Goal: Task Accomplishment & Management: Manage account settings

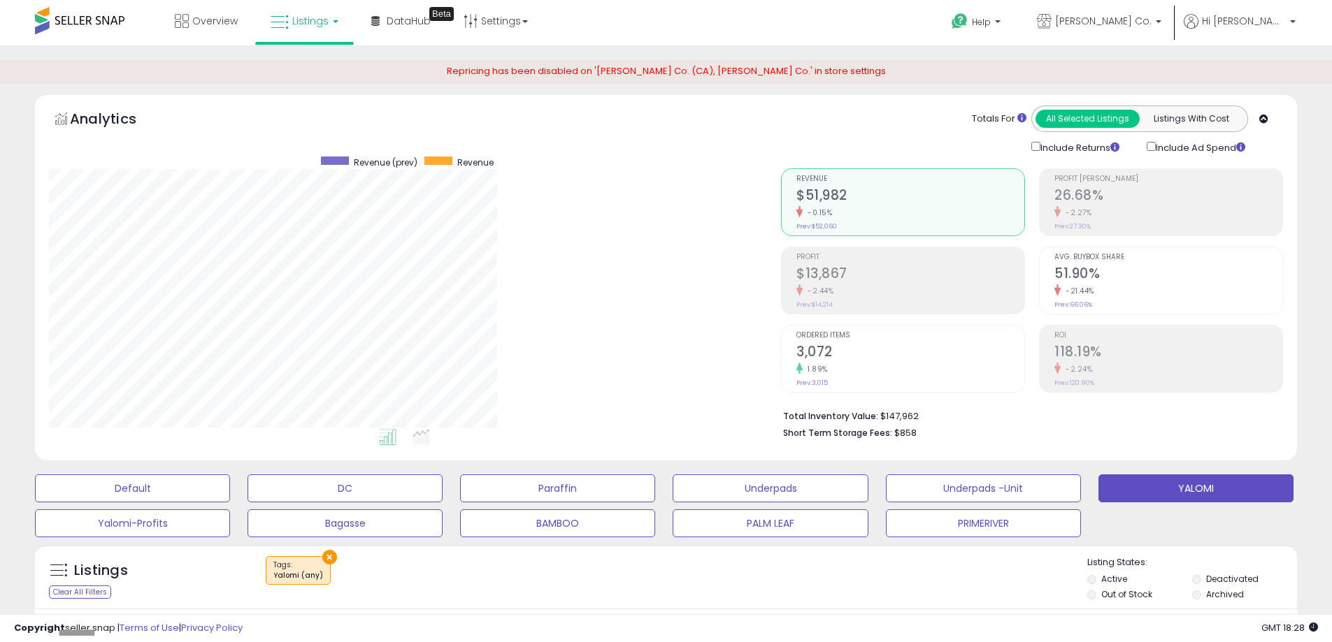
select select "**"
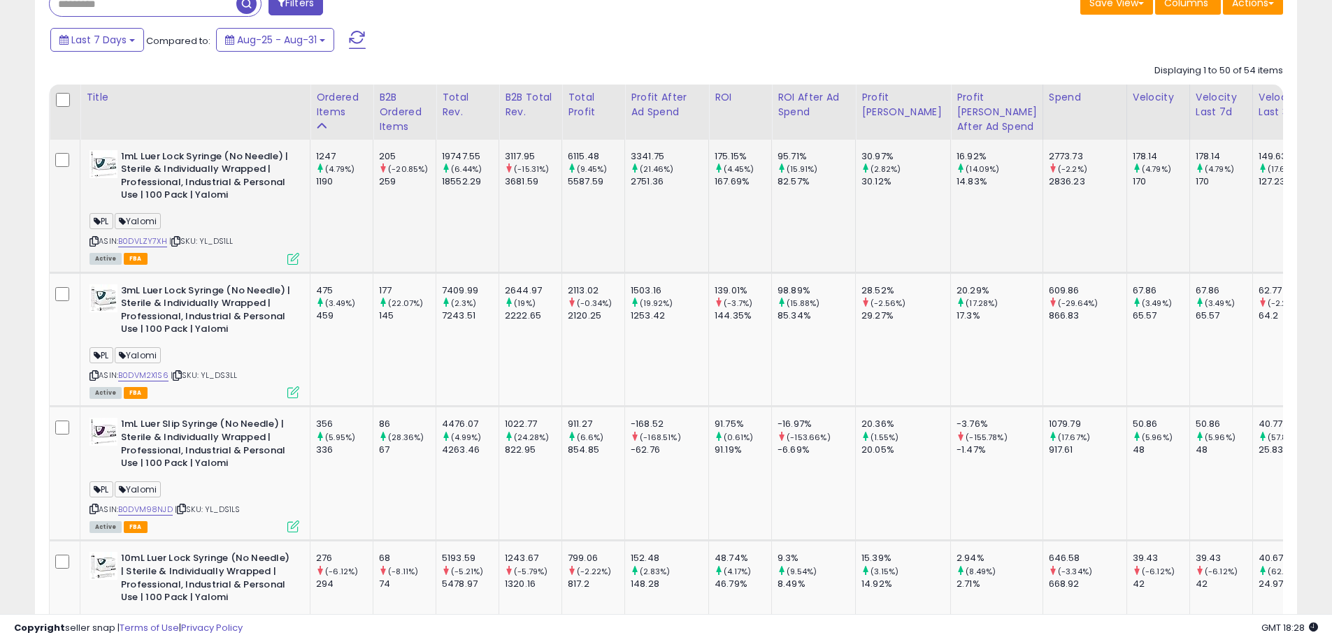
scroll to position [489, 0]
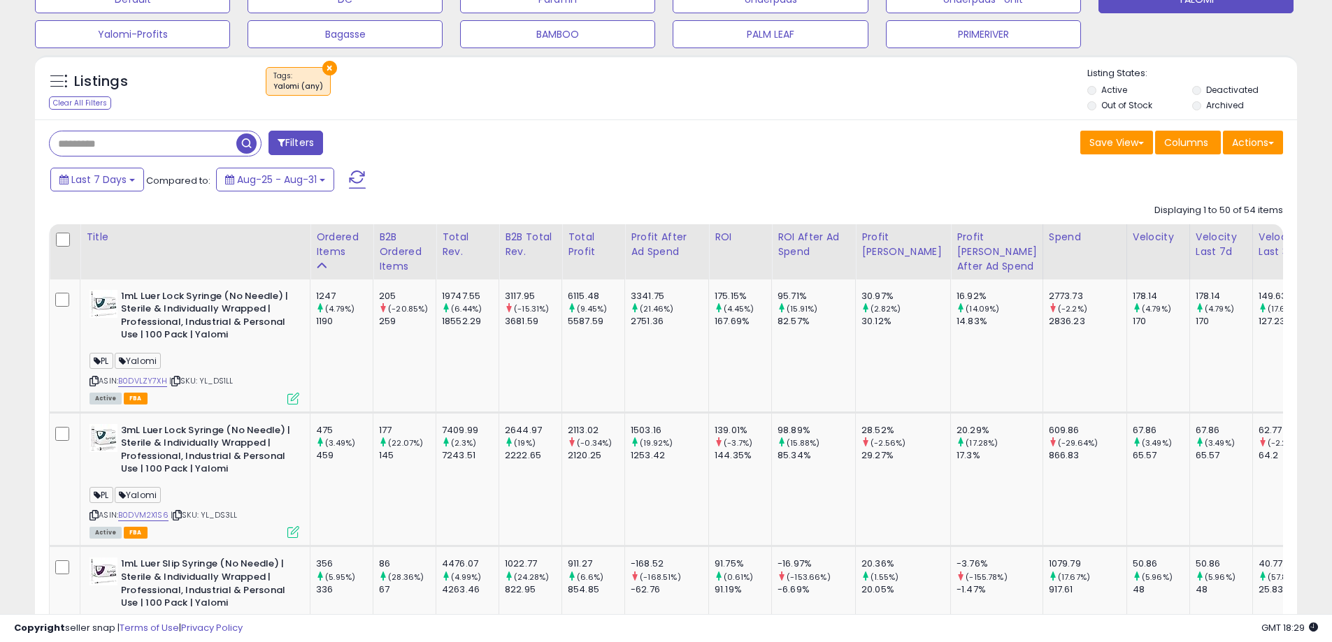
click at [127, 143] on input "text" at bounding box center [143, 143] width 187 height 24
paste input "**********"
click at [324, 68] on button "×" at bounding box center [329, 68] width 15 height 15
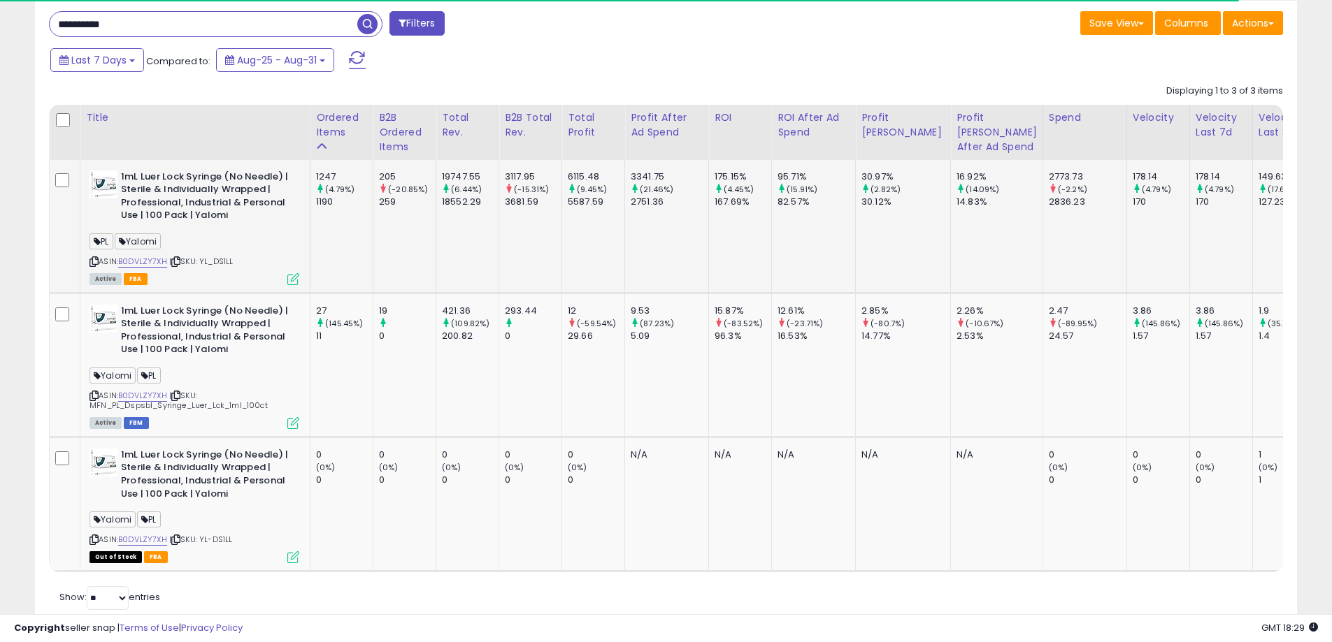
scroll to position [287, 732]
click at [173, 20] on input "**********" at bounding box center [204, 24] width 308 height 24
drag, startPoint x: 172, startPoint y: 26, endPoint x: 48, endPoint y: 27, distance: 124.4
click at [48, 27] on div "**********" at bounding box center [352, 25] width 628 height 28
paste input "text"
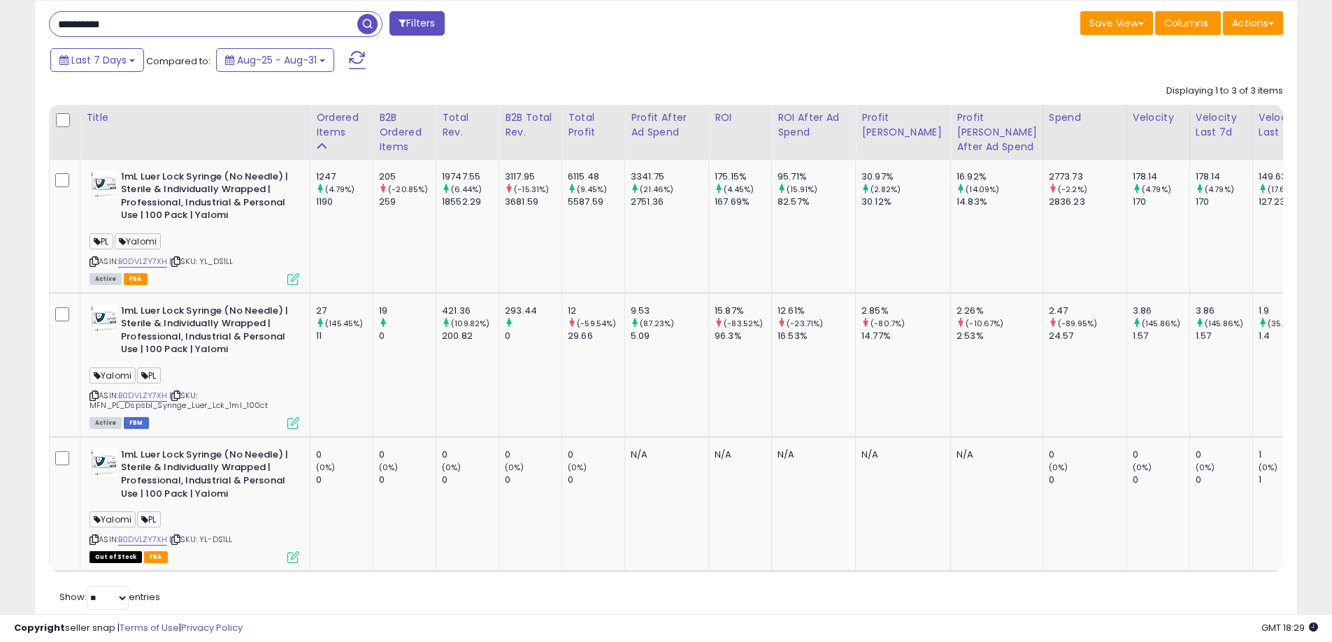
click at [371, 17] on span "button" at bounding box center [367, 24] width 20 height 20
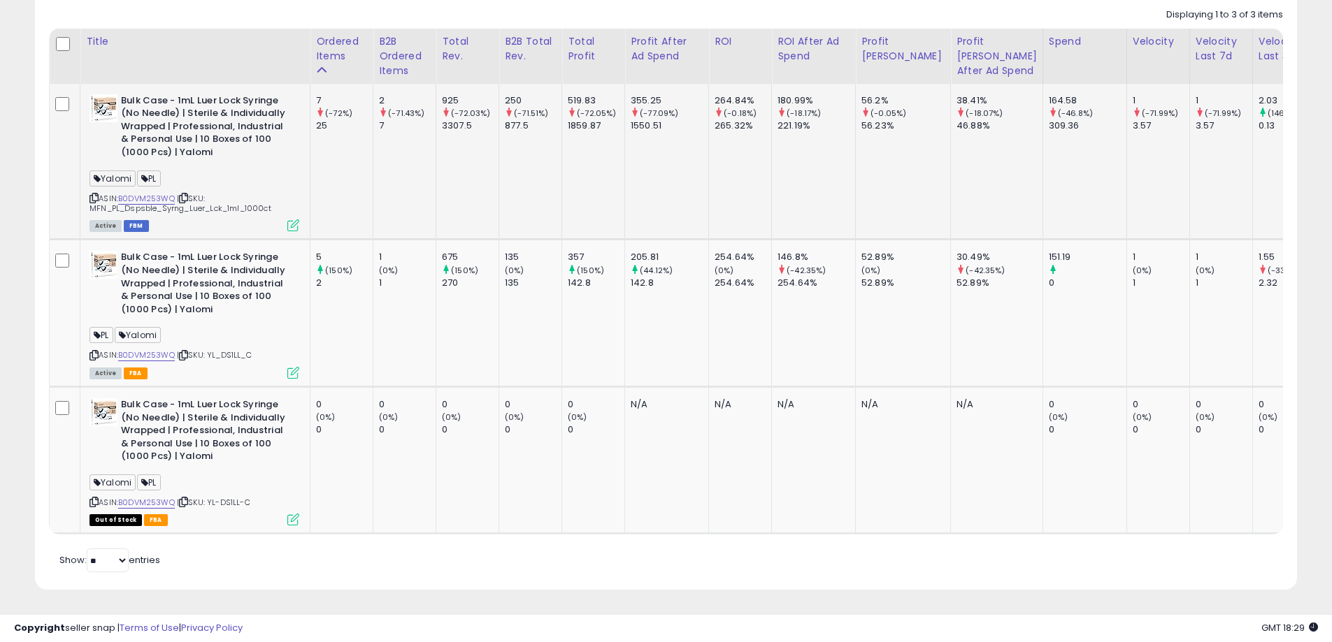
scroll to position [486, 0]
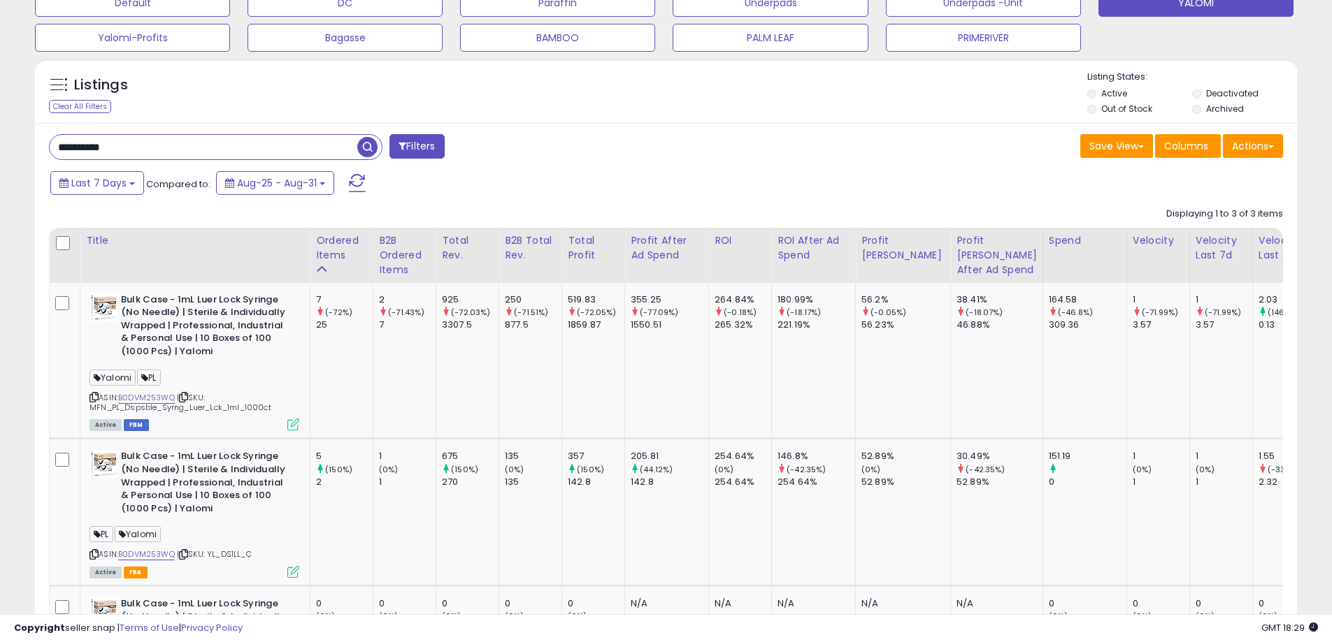
drag, startPoint x: 144, startPoint y: 145, endPoint x: 53, endPoint y: 148, distance: 90.9
click at [53, 148] on input "**********" at bounding box center [204, 147] width 308 height 24
paste input "text"
click at [365, 147] on span "button" at bounding box center [367, 147] width 20 height 20
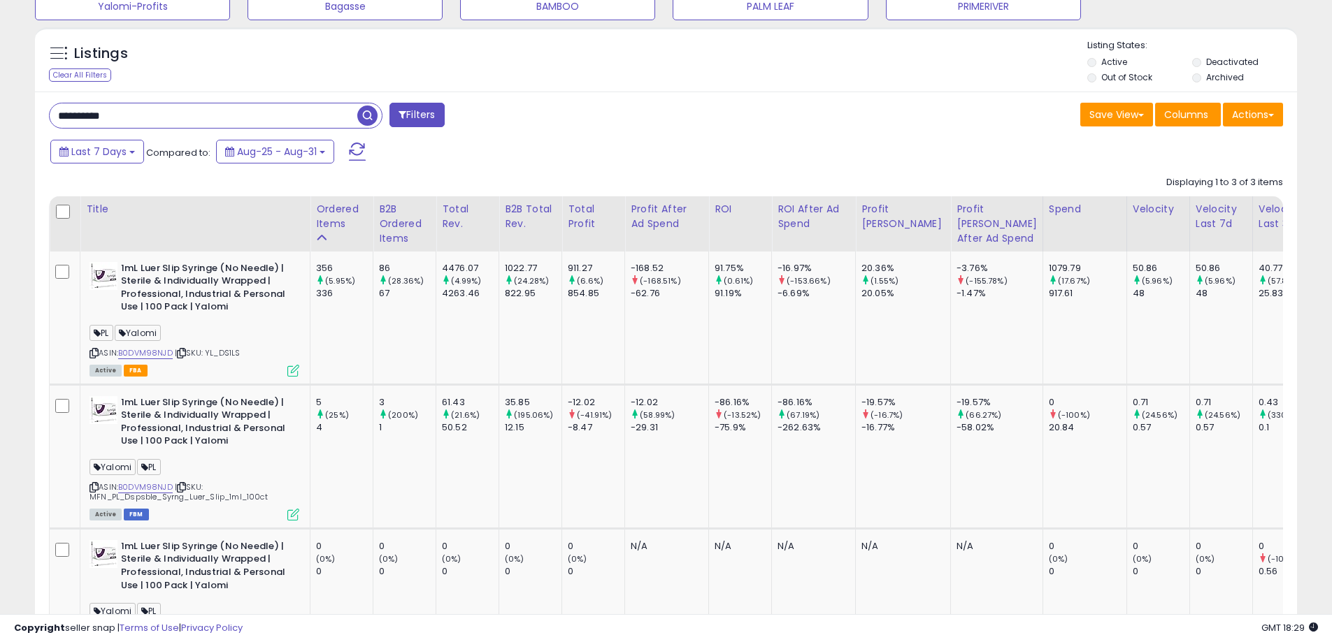
scroll to position [447, 0]
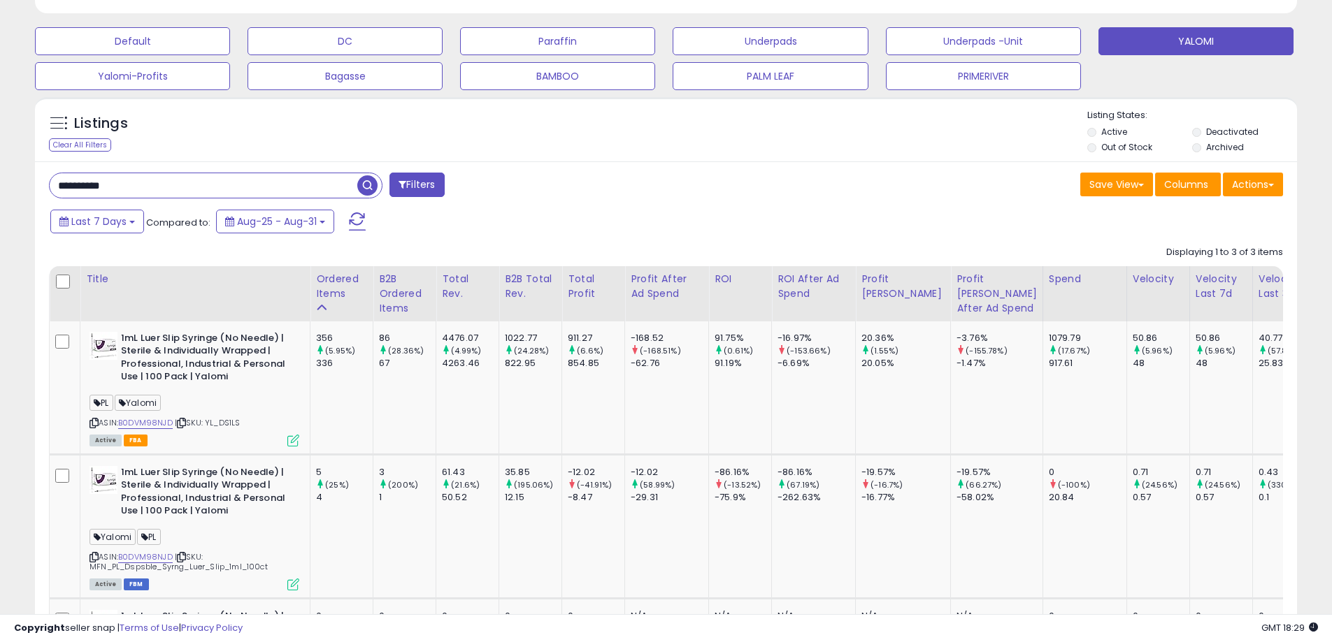
drag, startPoint x: 103, startPoint y: 184, endPoint x: 41, endPoint y: 182, distance: 62.2
click at [41, 182] on div "**********" at bounding box center [352, 187] width 628 height 28
paste input "text"
click at [370, 184] on span "button" at bounding box center [367, 185] width 20 height 20
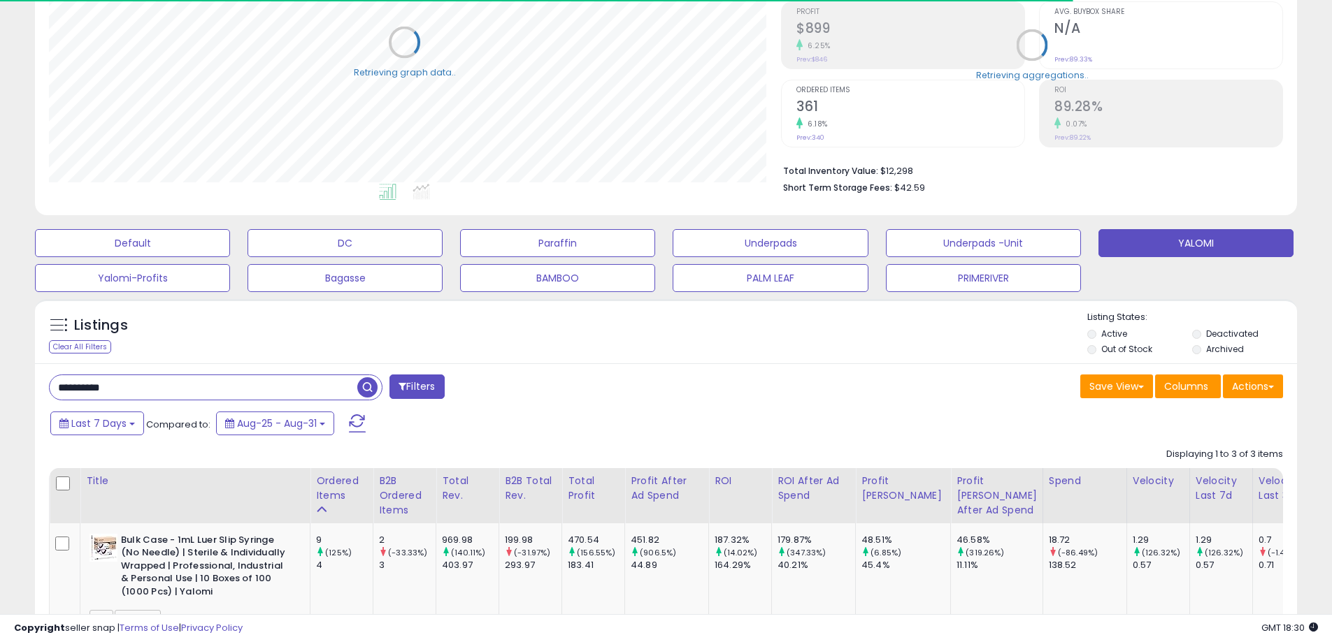
scroll to position [0, 0]
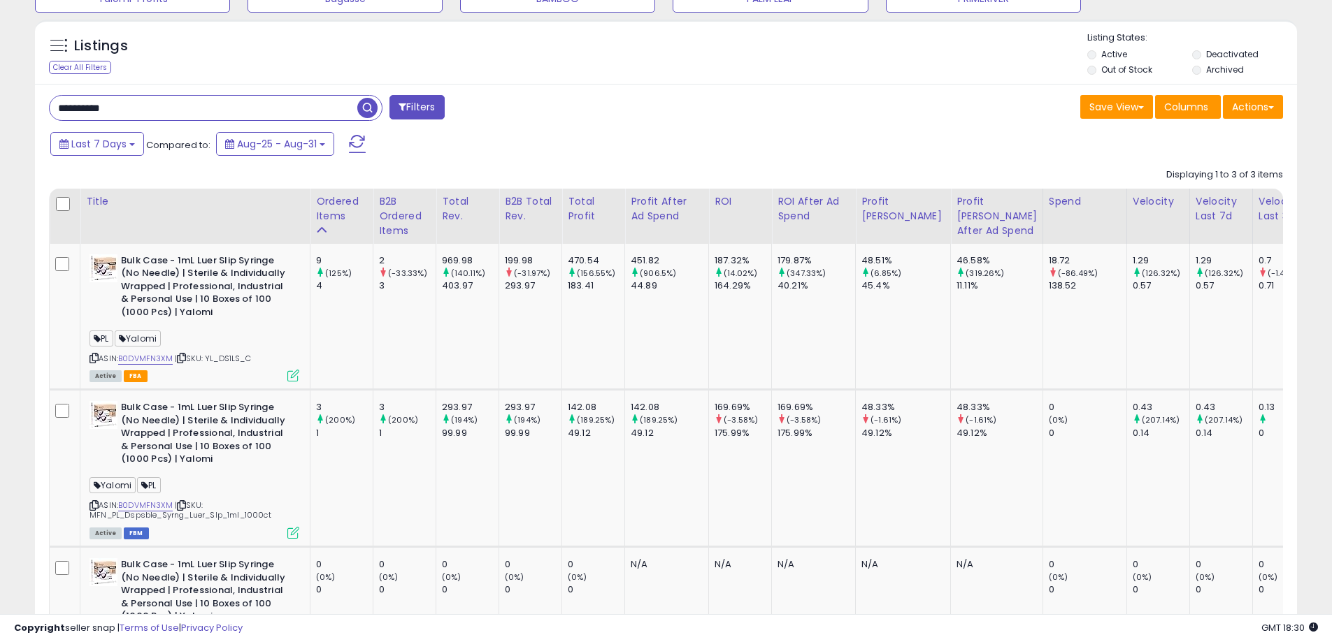
drag, startPoint x: 140, startPoint y: 110, endPoint x: 58, endPoint y: 107, distance: 81.8
click at [58, 107] on input "**********" at bounding box center [204, 108] width 308 height 24
paste input "text"
click at [362, 108] on span "button" at bounding box center [367, 108] width 20 height 20
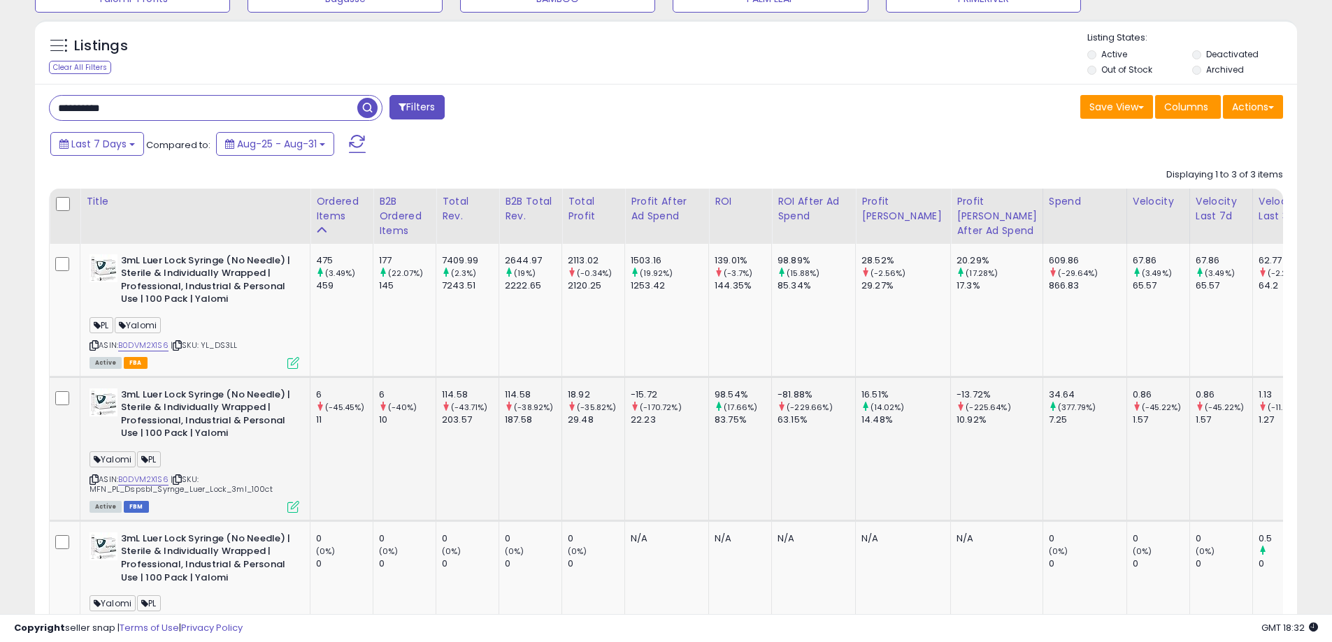
scroll to position [595, 0]
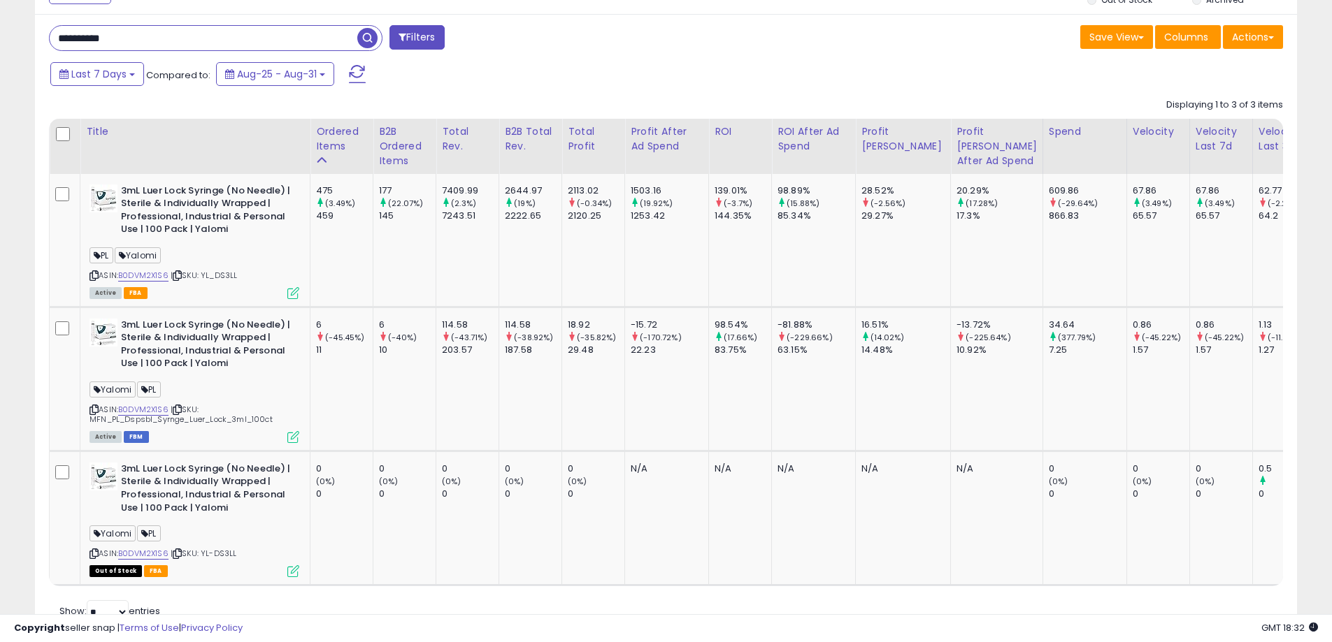
drag, startPoint x: 164, startPoint y: 42, endPoint x: 33, endPoint y: 34, distance: 131.0
click at [33, 34] on div "Listings Clear All Filters" at bounding box center [665, 301] width 1283 height 716
paste input "text"
click at [371, 41] on span "button" at bounding box center [367, 38] width 20 height 20
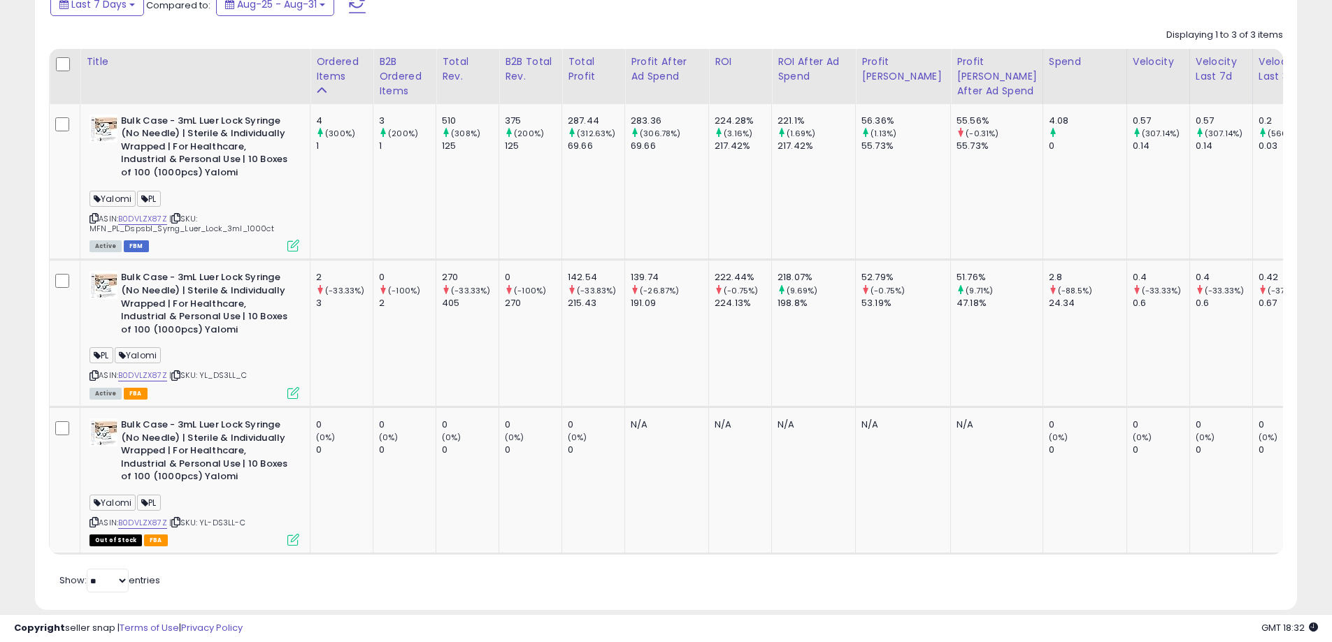
scroll to position [455, 0]
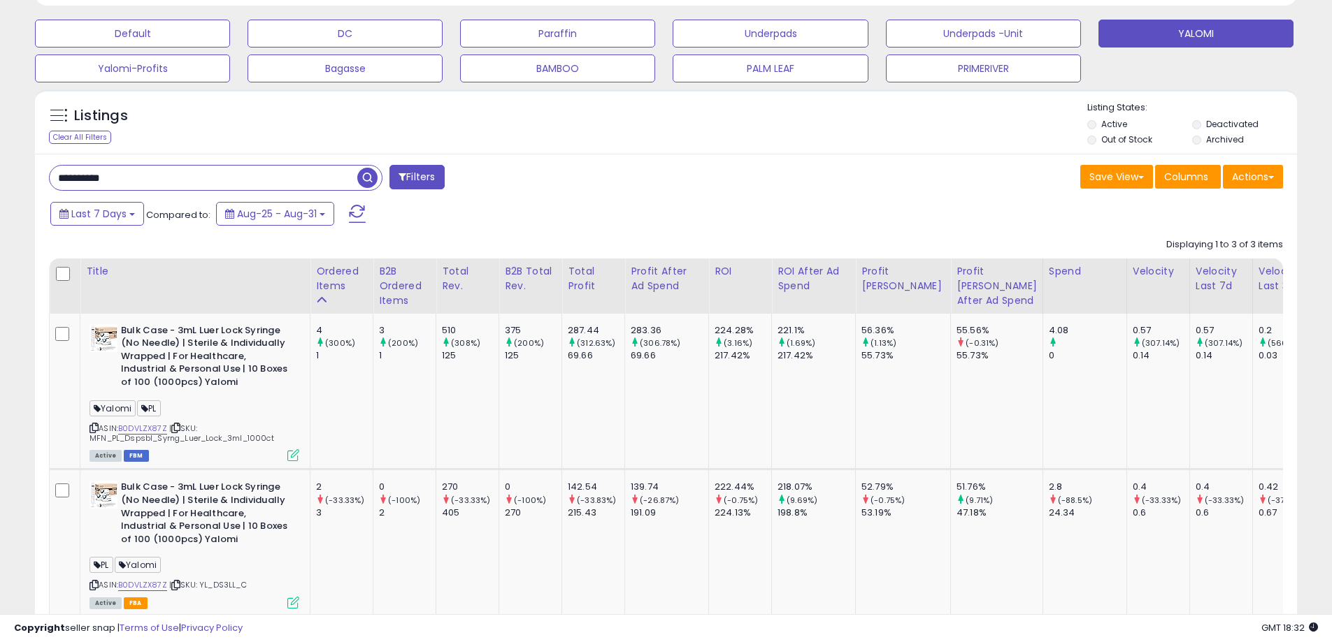
drag, startPoint x: 154, startPoint y: 179, endPoint x: 32, endPoint y: 172, distance: 121.8
click at [32, 172] on div "Listings Clear All Filters" at bounding box center [665, 459] width 1283 height 755
paste input "text"
click at [369, 171] on span "button" at bounding box center [367, 178] width 20 height 20
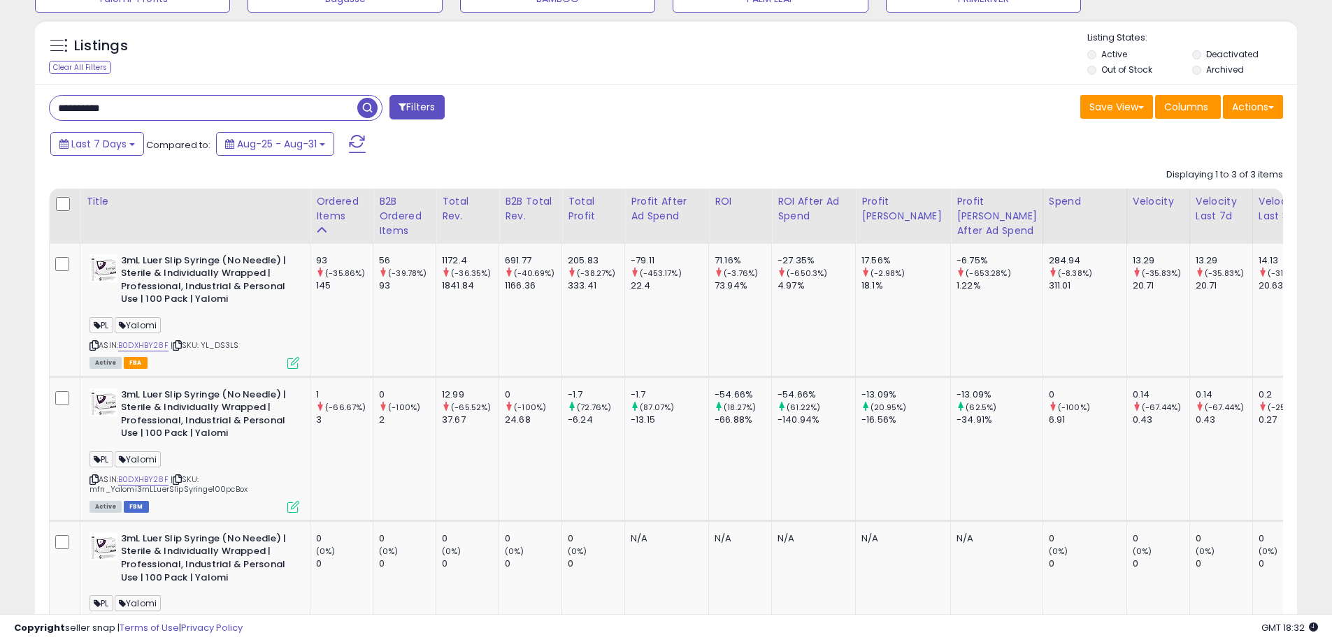
scroll to position [595, 0]
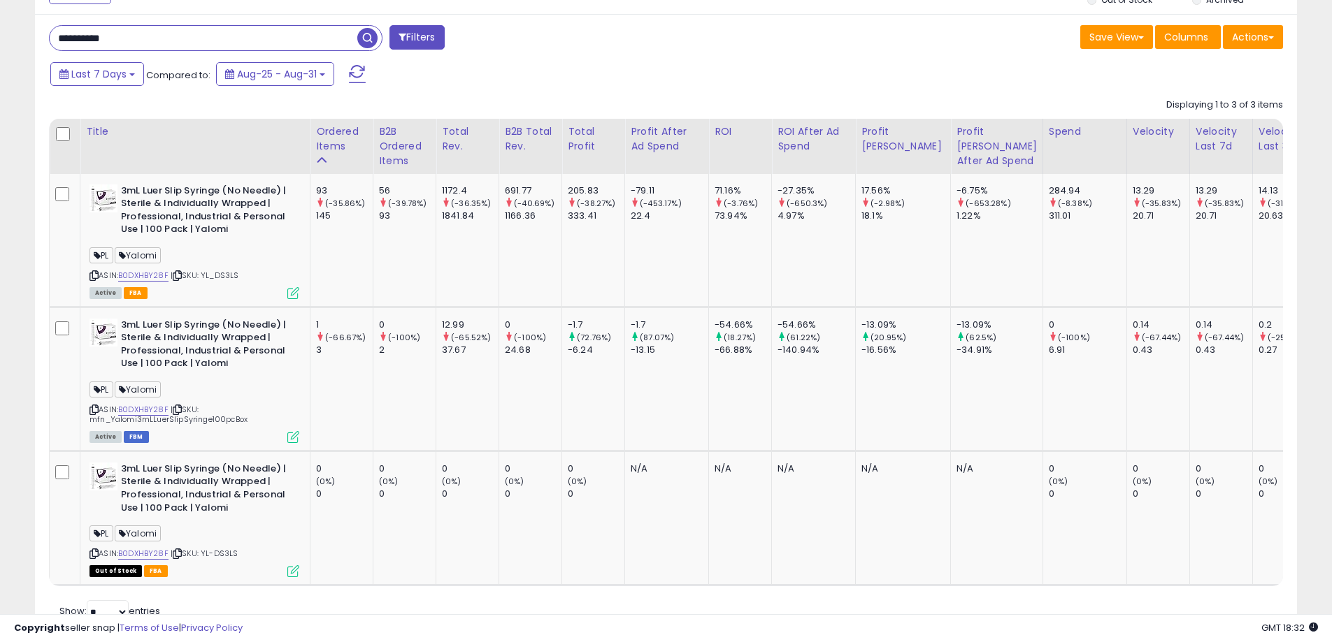
drag, startPoint x: 145, startPoint y: 38, endPoint x: 36, endPoint y: 36, distance: 109.1
click at [36, 36] on div "**********" at bounding box center [666, 328] width 1262 height 628
paste input "text"
click at [367, 36] on span "button" at bounding box center [367, 38] width 20 height 20
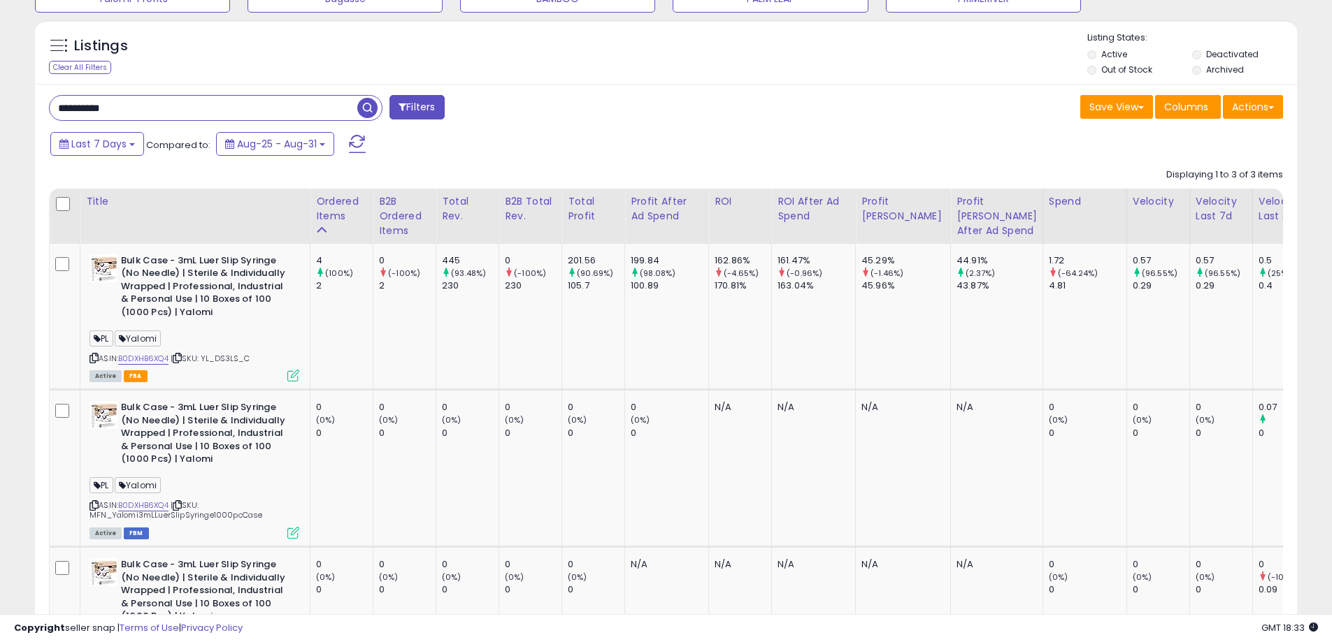
scroll to position [455, 0]
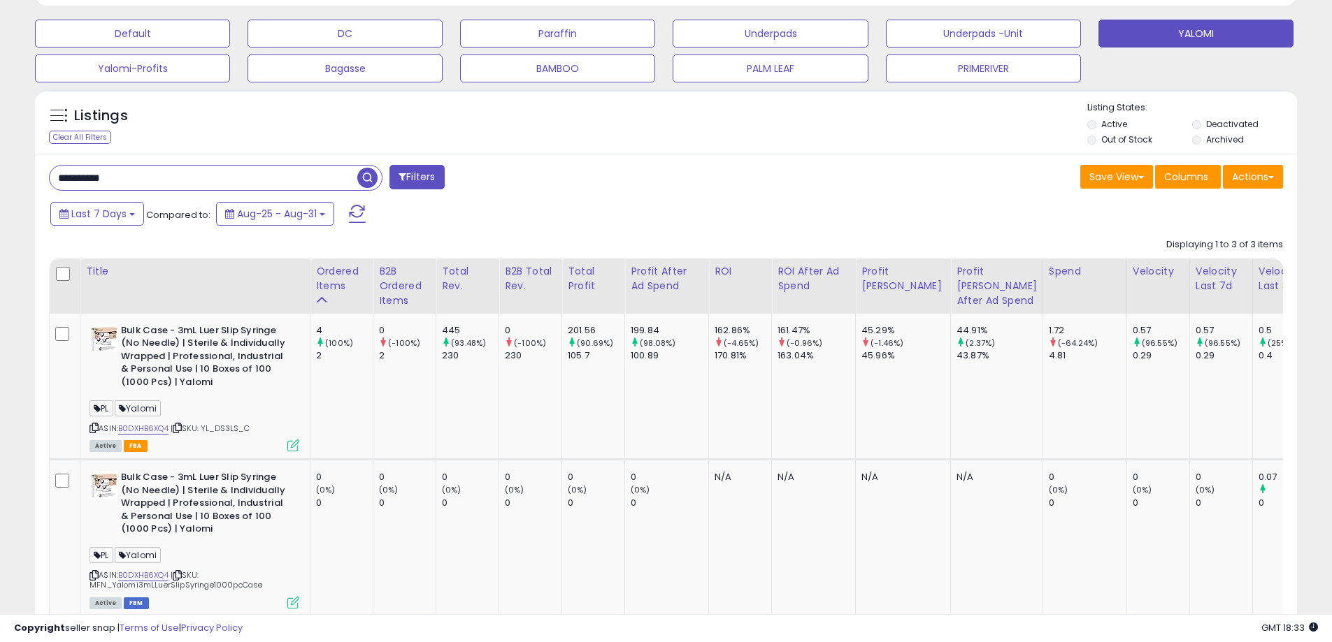
drag, startPoint x: 131, startPoint y: 180, endPoint x: 40, endPoint y: 175, distance: 91.7
click at [40, 175] on div "**********" at bounding box center [352, 179] width 628 height 28
paste input "text"
click at [365, 172] on span "button" at bounding box center [367, 178] width 20 height 20
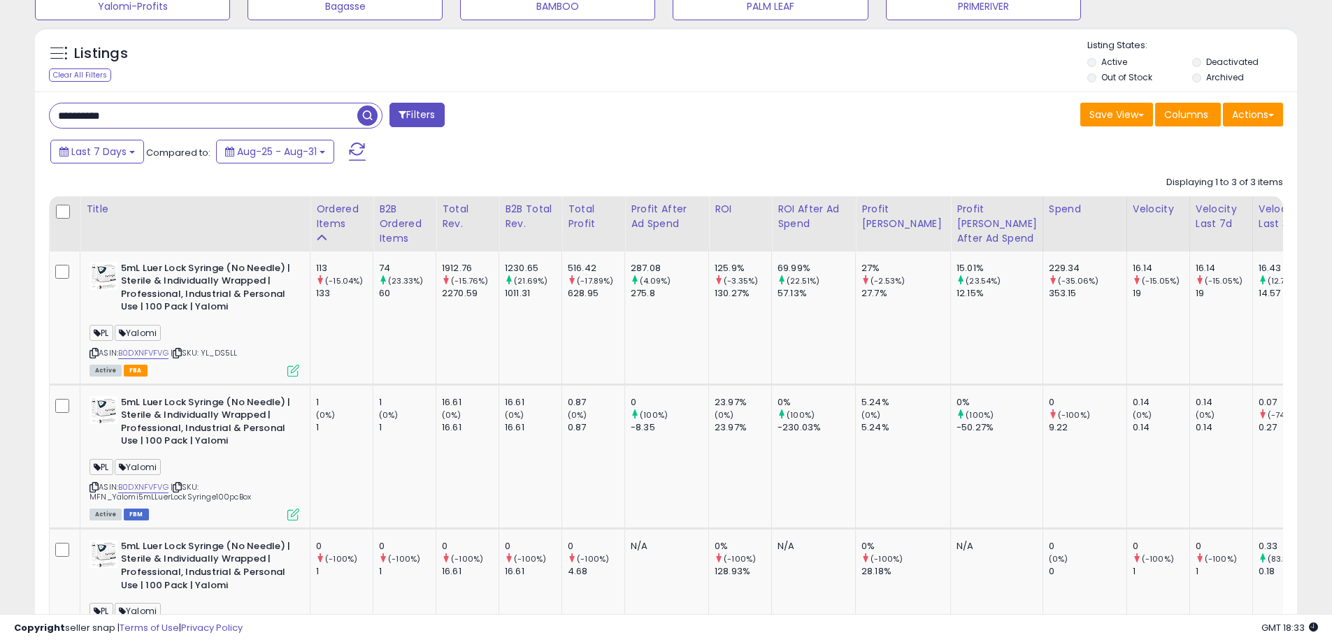
scroll to position [447, 0]
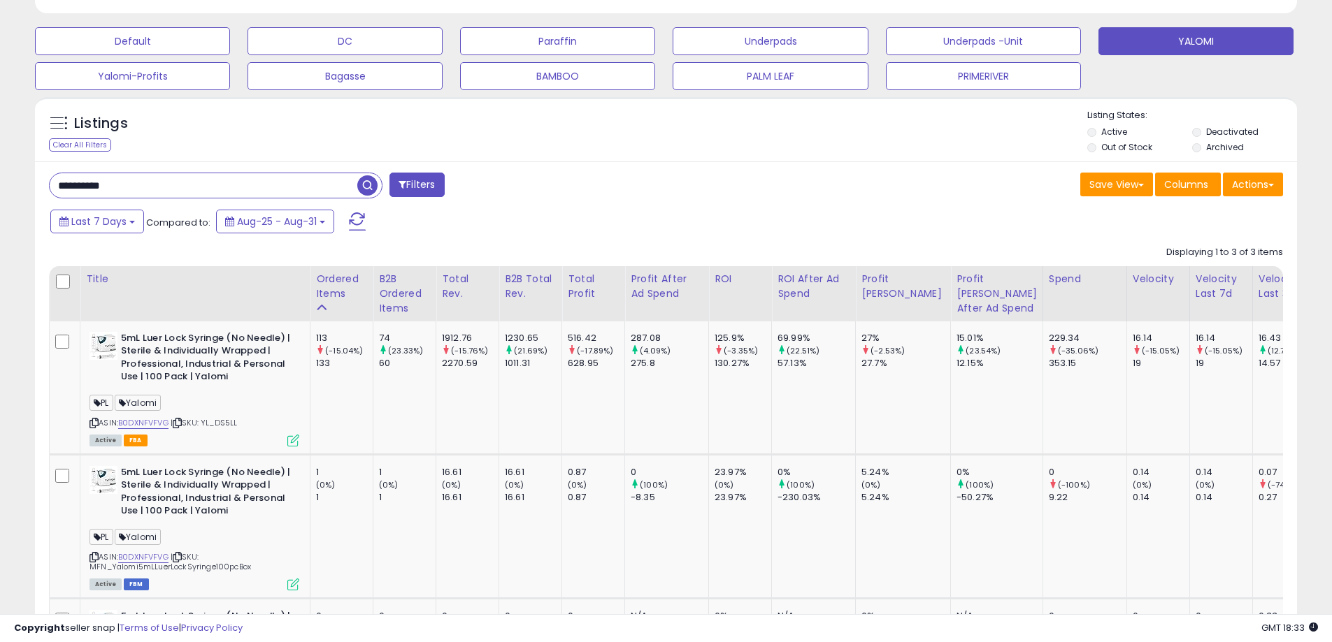
drag, startPoint x: 165, startPoint y: 178, endPoint x: 29, endPoint y: 179, distance: 135.6
click at [29, 179] on div "Listings Clear All Filters" at bounding box center [665, 448] width 1283 height 716
paste input "text"
click at [364, 185] on span "button" at bounding box center [367, 185] width 20 height 20
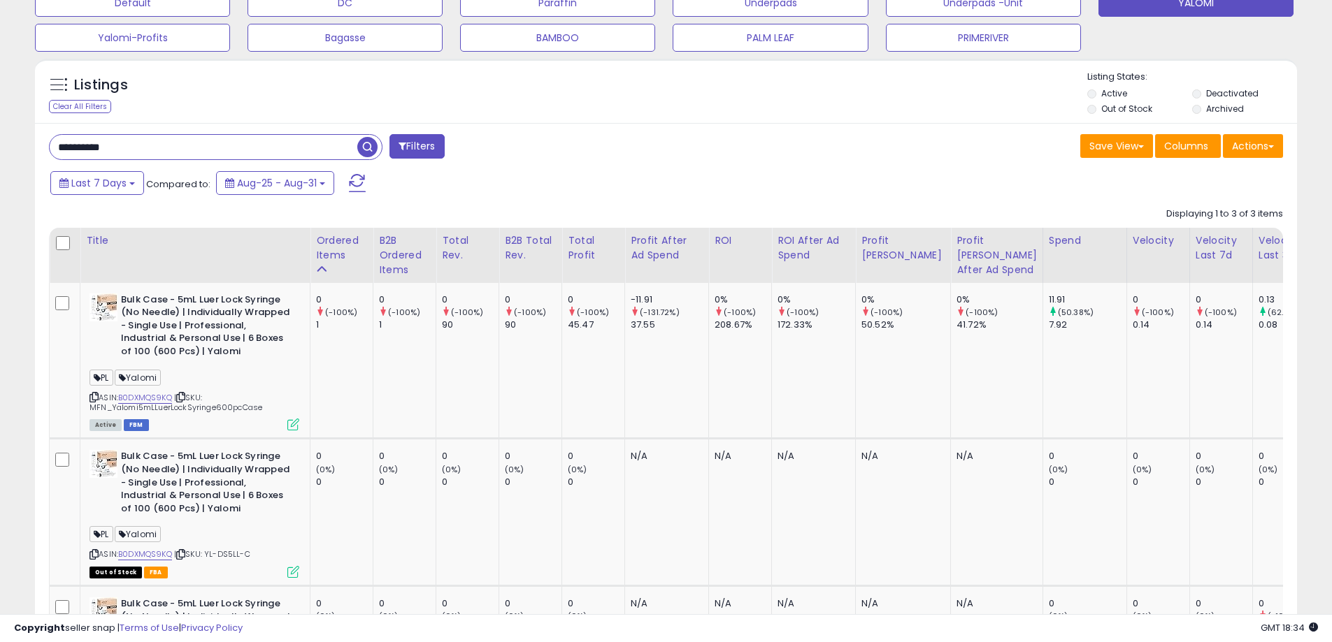
scroll to position [416, 0]
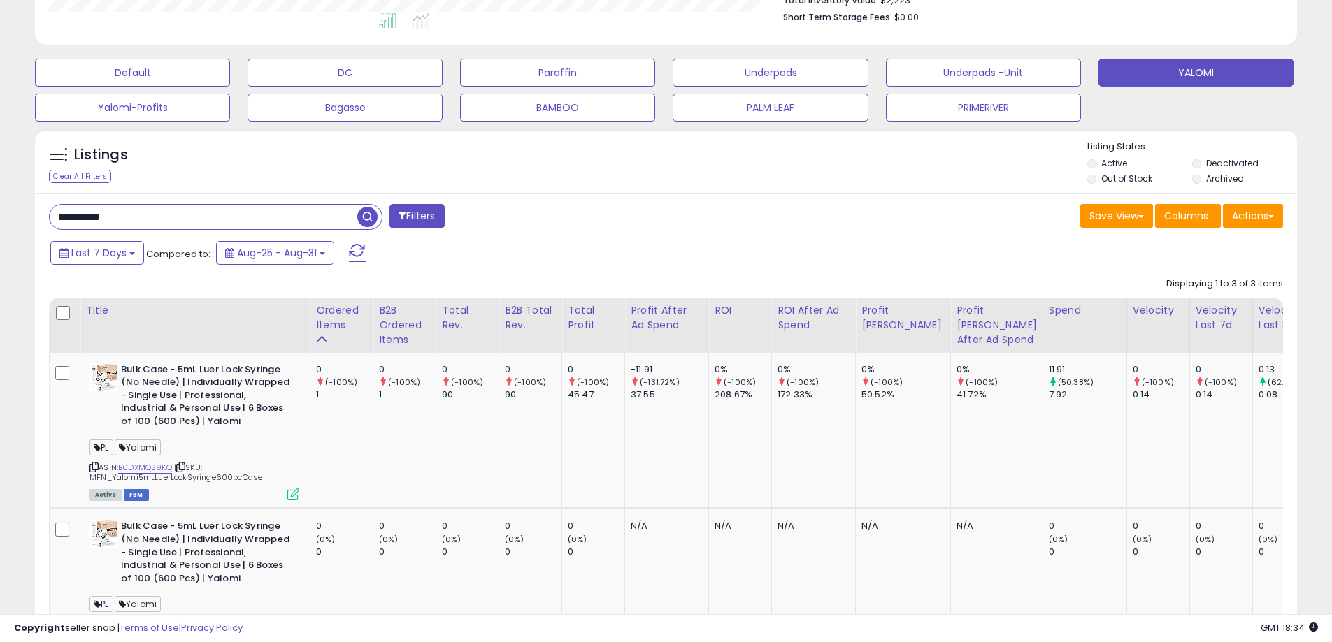
drag, startPoint x: 118, startPoint y: 217, endPoint x: 21, endPoint y: 213, distance: 97.3
click at [21, 213] on div "**********" at bounding box center [666, 259] width 1318 height 1233
paste input "text"
click at [371, 216] on span "button" at bounding box center [367, 217] width 20 height 20
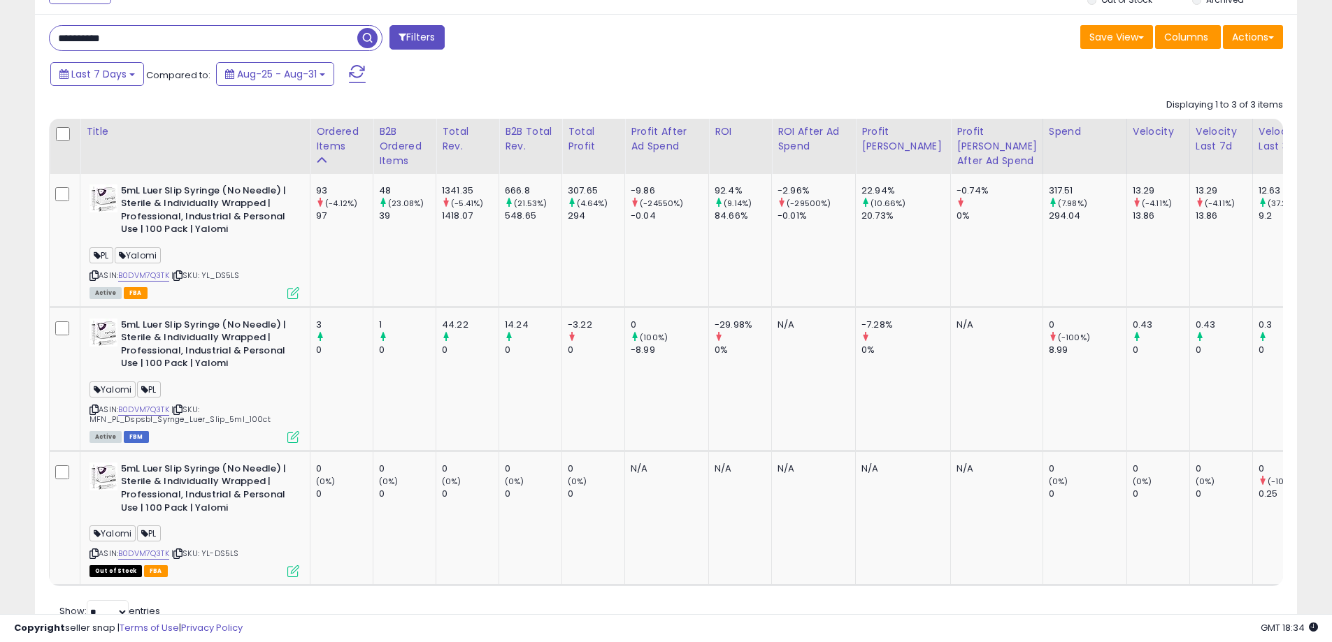
scroll to position [287, 732]
drag, startPoint x: 122, startPoint y: 35, endPoint x: 0, endPoint y: 40, distance: 121.7
click at [0, 40] on div "**********" at bounding box center [666, 73] width 1332 height 1244
paste input "text"
click at [368, 37] on span "button" at bounding box center [367, 38] width 20 height 20
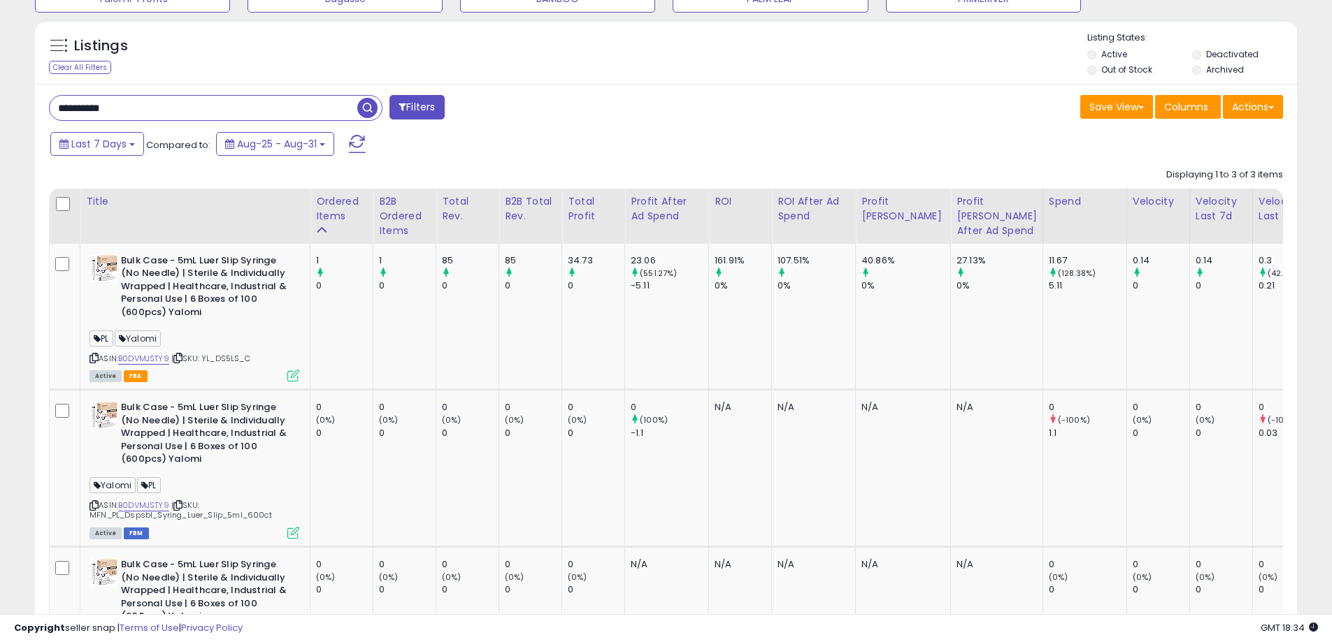
scroll to position [455, 0]
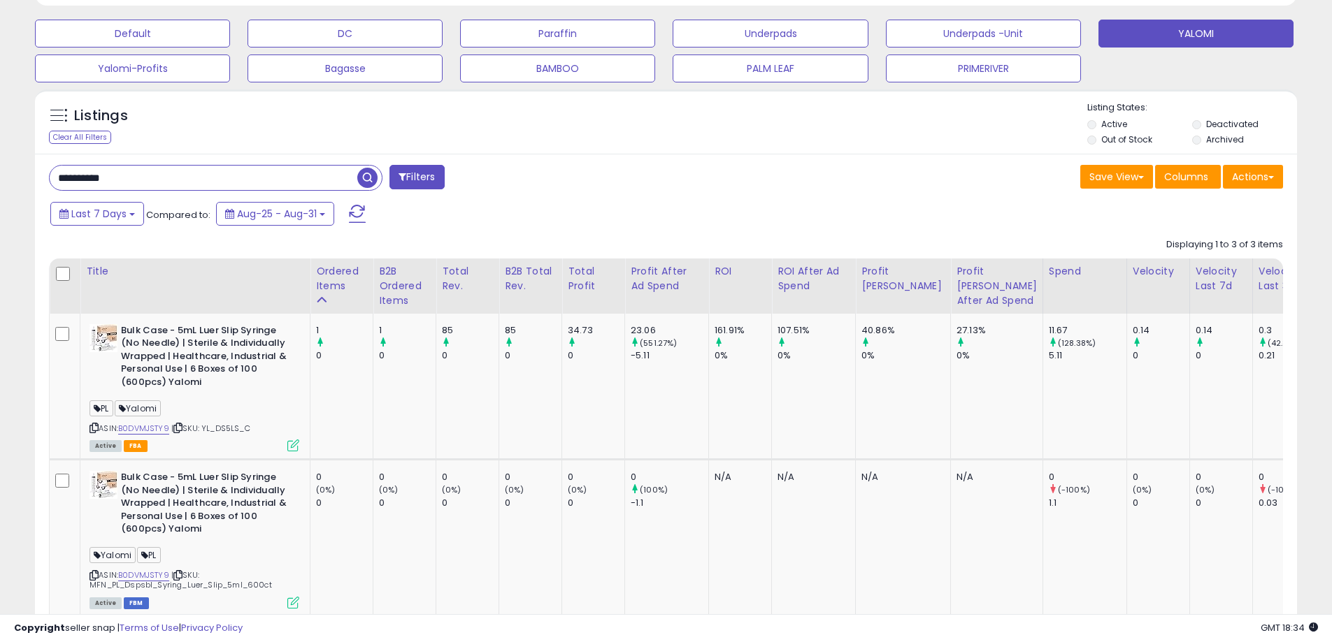
drag, startPoint x: 160, startPoint y: 178, endPoint x: 54, endPoint y: 171, distance: 106.4
click at [48, 171] on div "**********" at bounding box center [352, 179] width 628 height 28
paste input "text"
click at [368, 176] on span "button" at bounding box center [367, 178] width 20 height 20
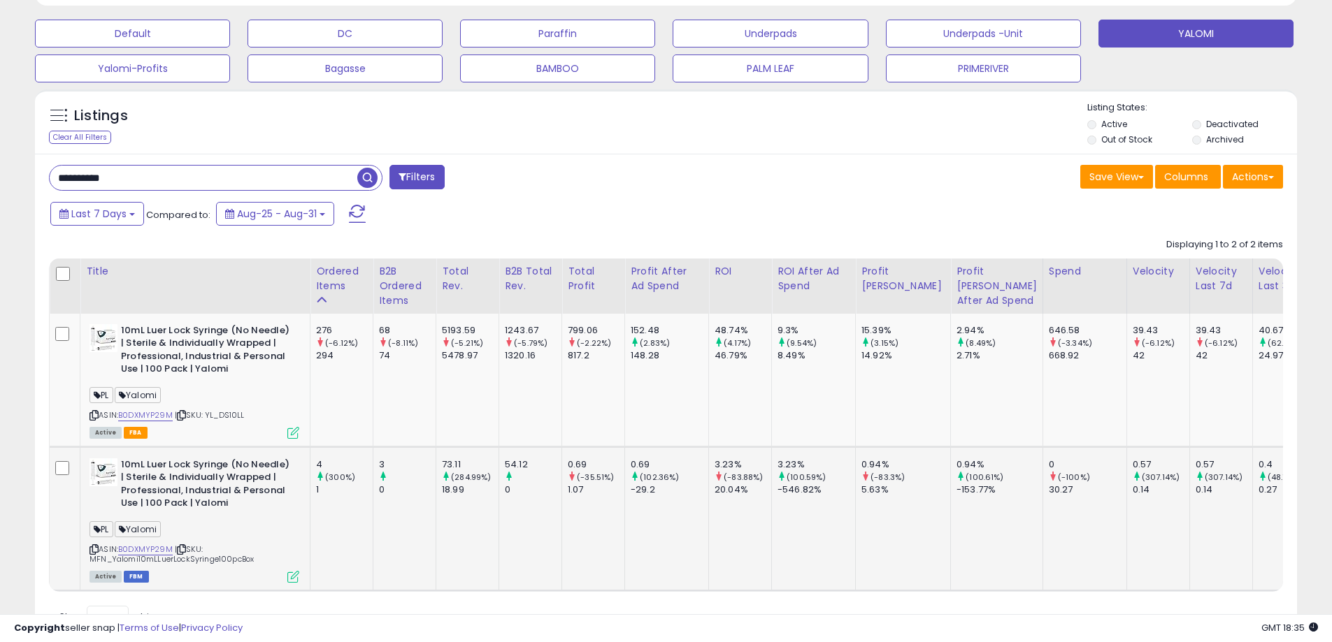
scroll to position [523, 0]
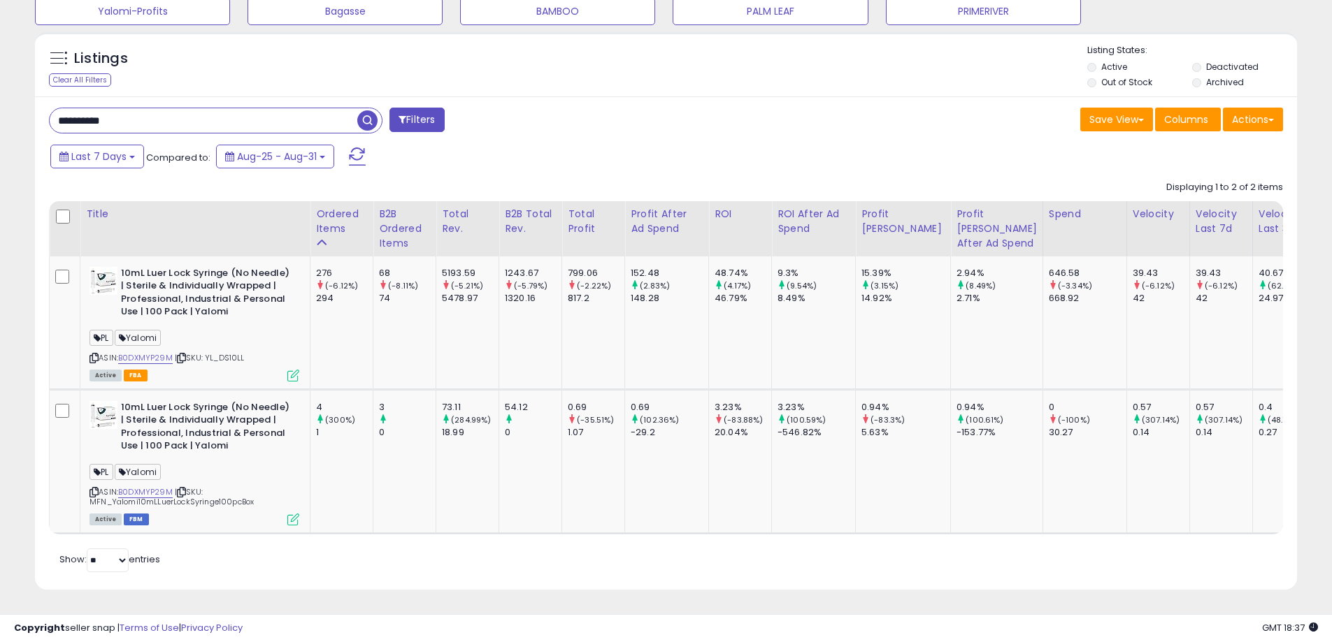
drag, startPoint x: 116, startPoint y: 113, endPoint x: 10, endPoint y: 115, distance: 105.6
click at [10, 115] on div "**********" at bounding box center [666, 77] width 1318 height 1061
paste input "text"
click at [367, 110] on span "button" at bounding box center [367, 120] width 20 height 20
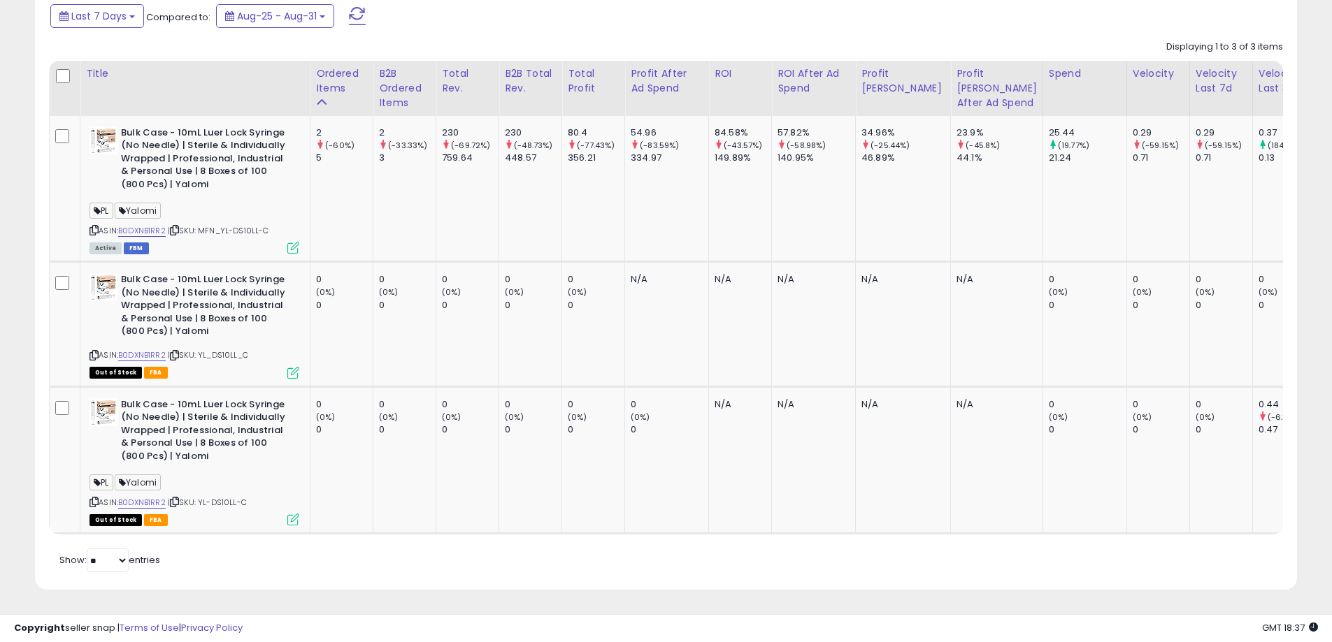
scroll to position [594, 0]
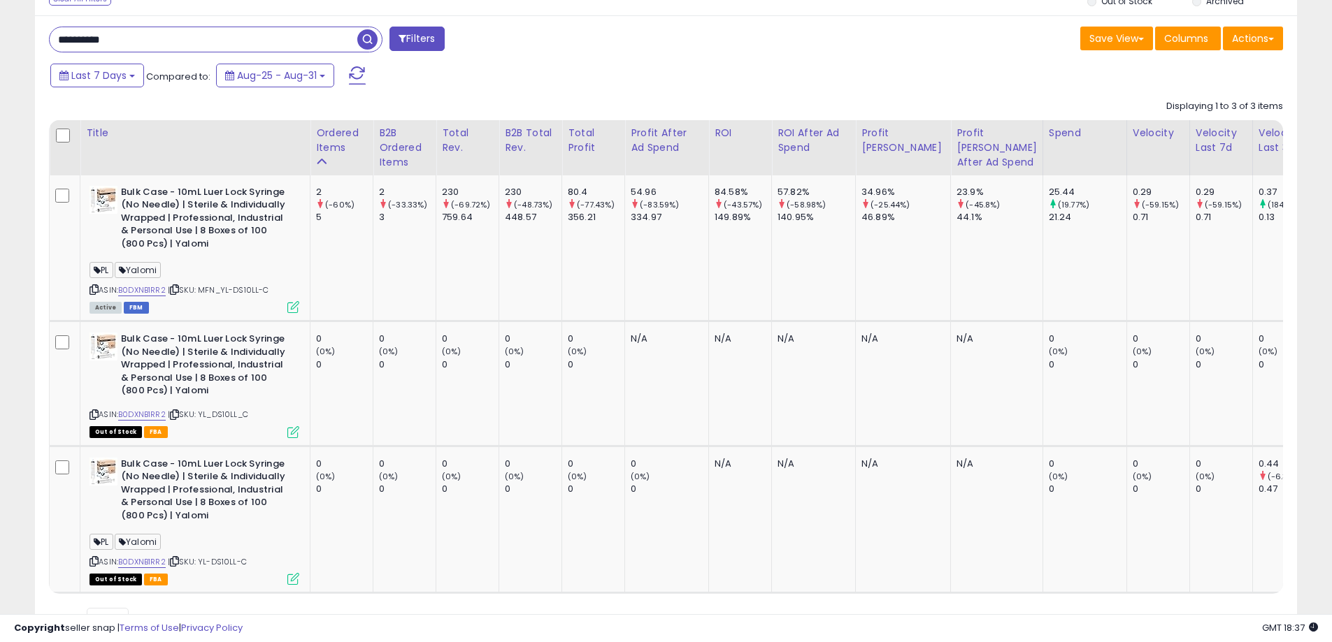
drag, startPoint x: 115, startPoint y: 37, endPoint x: 14, endPoint y: 25, distance: 101.4
click at [14, 25] on div "**********" at bounding box center [666, 66] width 1318 height 1201
paste input "text"
click at [365, 36] on span "button" at bounding box center [367, 39] width 20 height 20
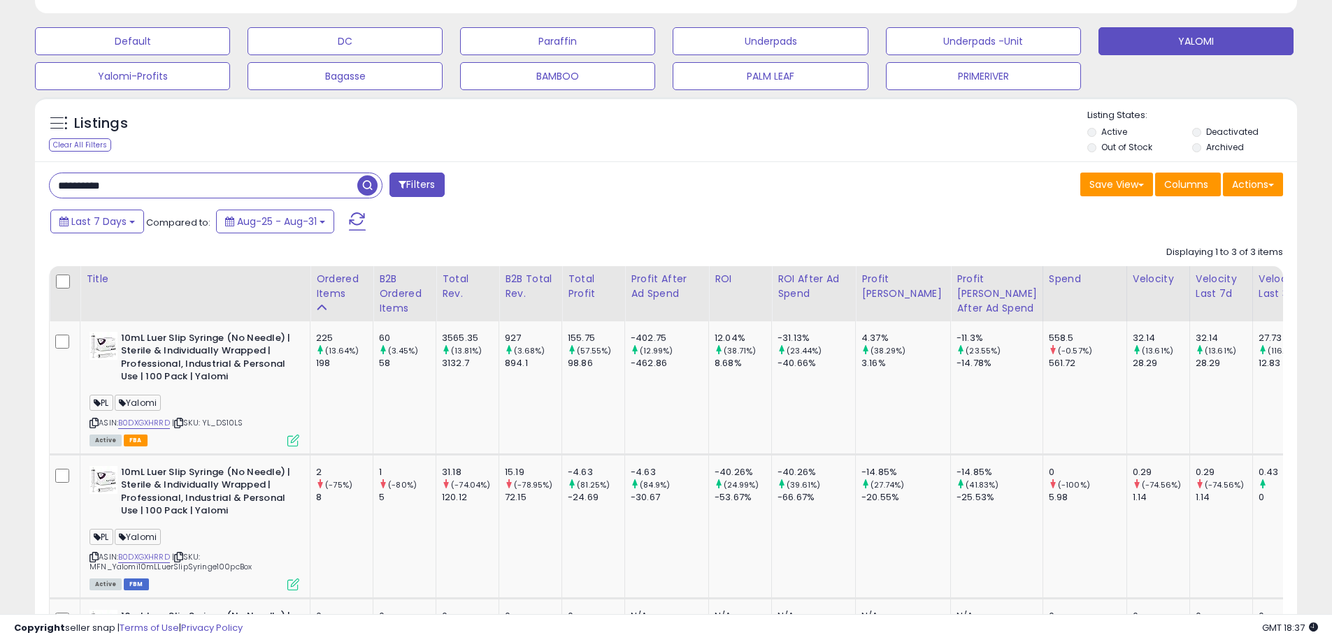
scroll to position [378, 0]
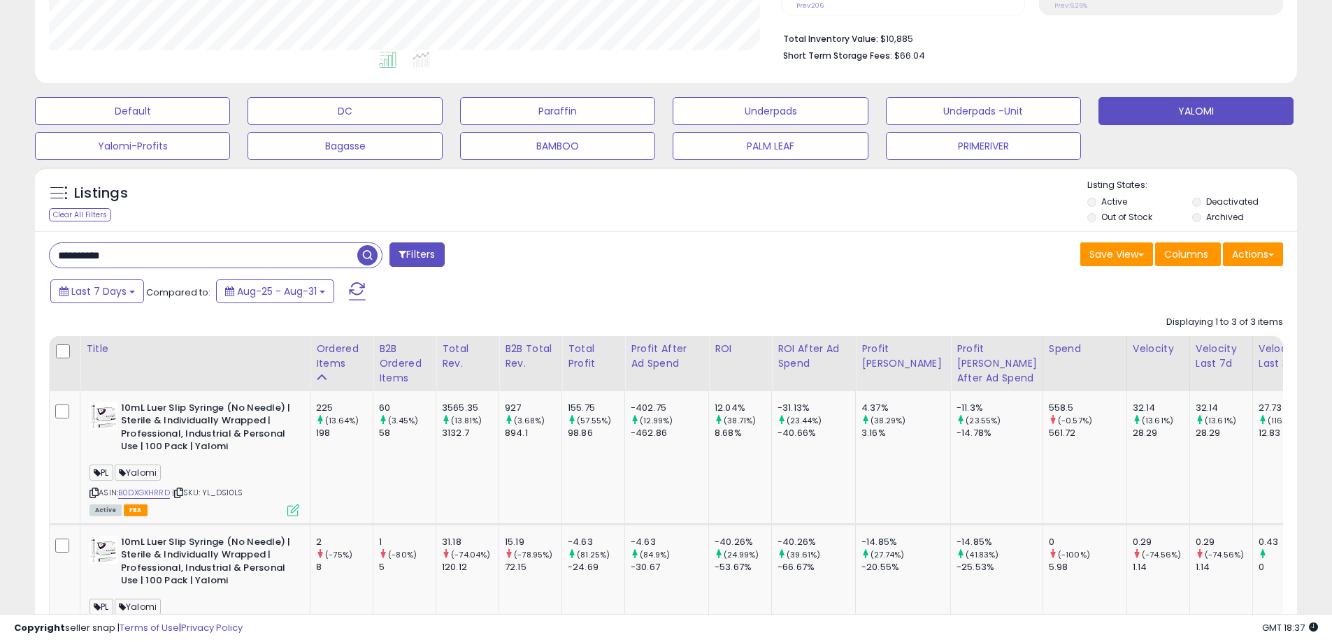
drag, startPoint x: 145, startPoint y: 256, endPoint x: 24, endPoint y: 240, distance: 122.7
click at [24, 240] on div "**********" at bounding box center [666, 279] width 1318 height 1195
paste input "text"
click at [370, 257] on span "button" at bounding box center [367, 255] width 20 height 20
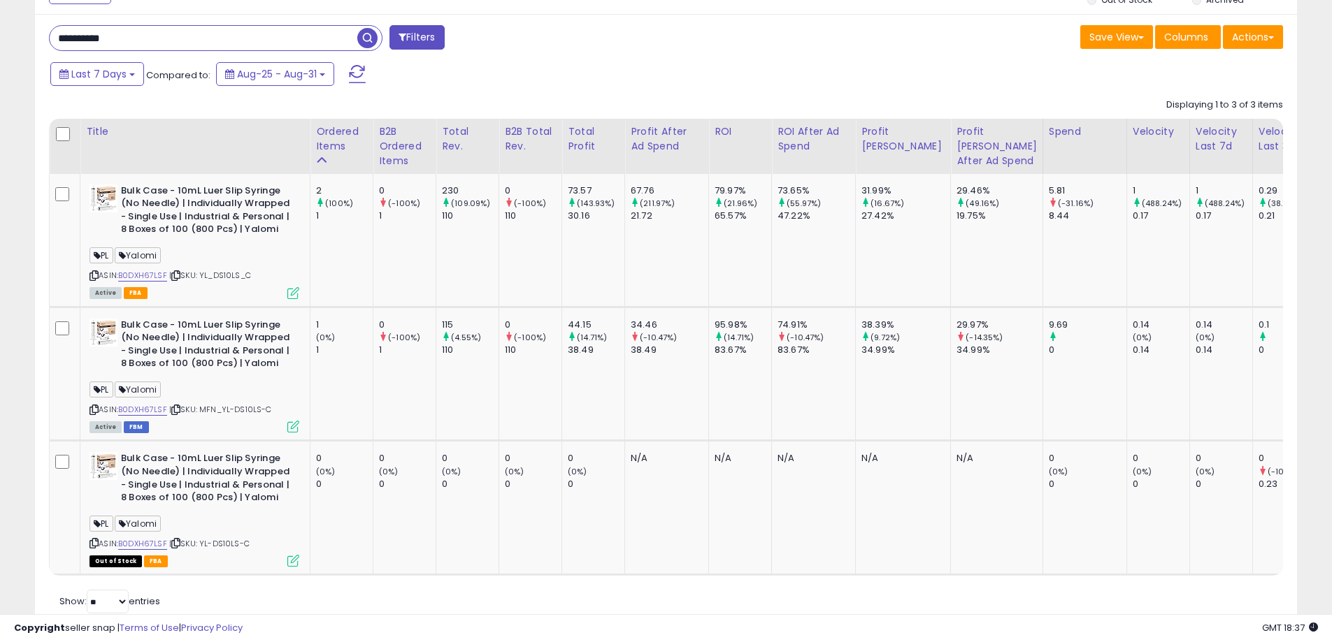
scroll to position [287, 732]
drag, startPoint x: 154, startPoint y: 39, endPoint x: 28, endPoint y: 36, distance: 126.6
click at [28, 36] on div "Listings Clear All Filters" at bounding box center [665, 296] width 1283 height 706
paste input "text"
click at [365, 35] on span "button" at bounding box center [367, 38] width 20 height 20
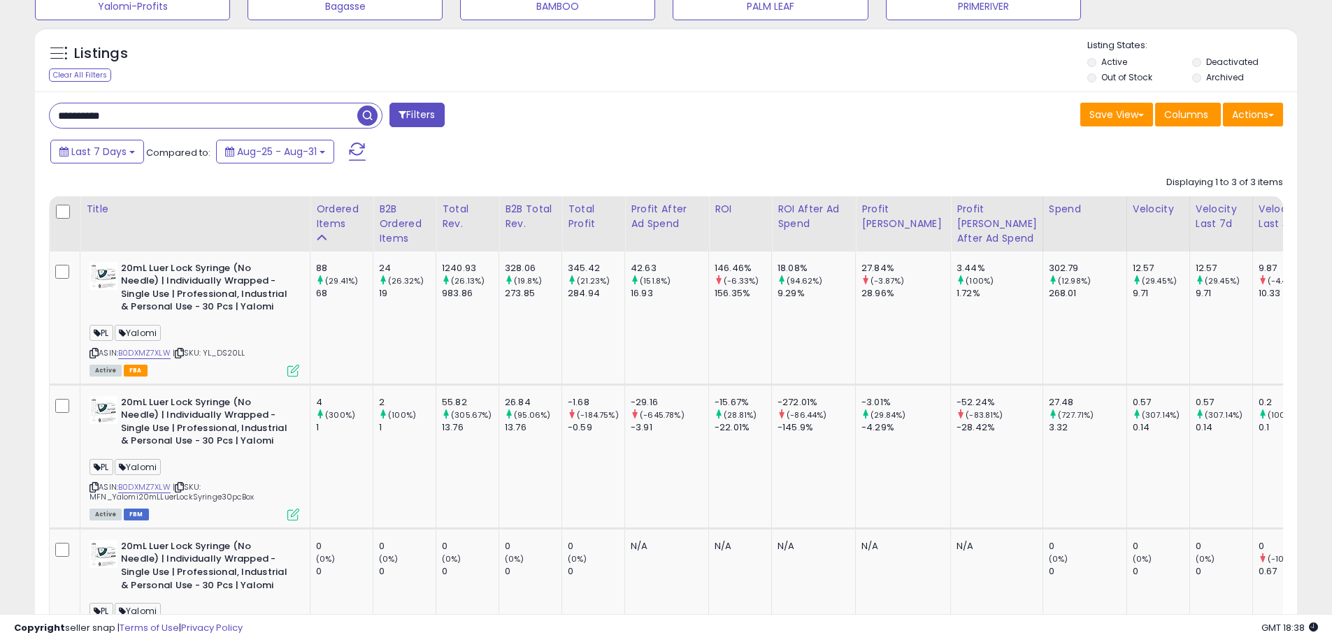
scroll to position [378, 0]
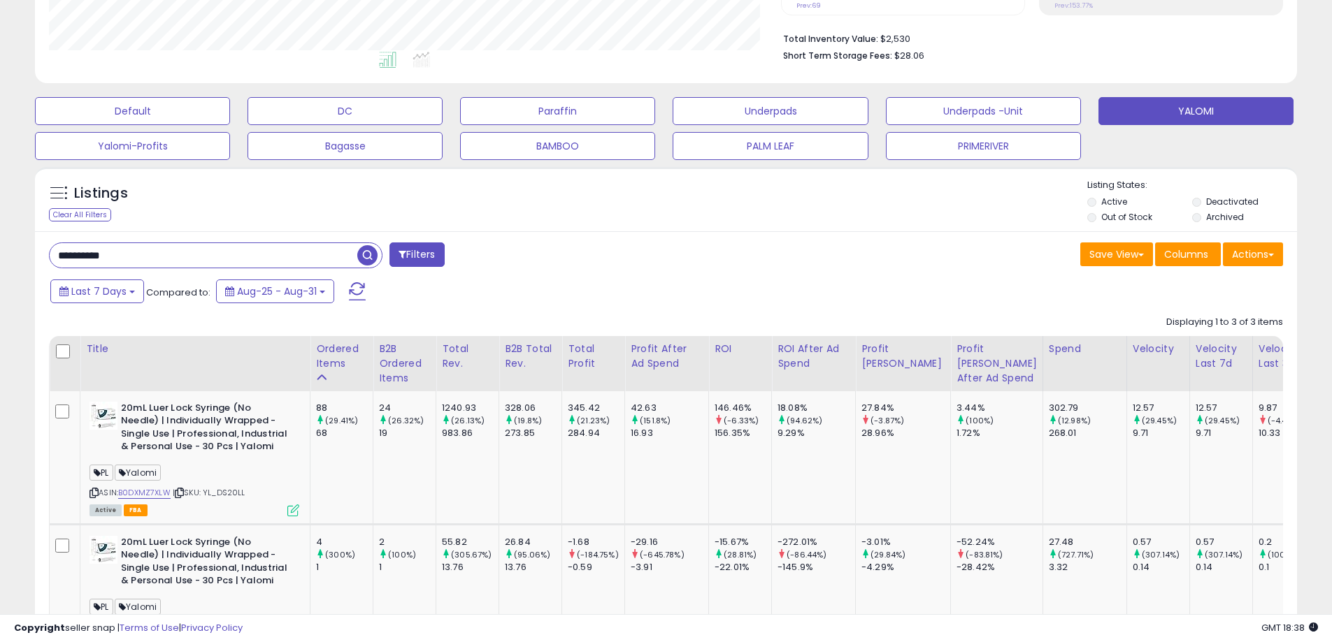
drag, startPoint x: 124, startPoint y: 257, endPoint x: 24, endPoint y: 241, distance: 100.5
click at [24, 241] on div "Listings Clear All Filters" at bounding box center [665, 518] width 1283 height 716
paste input "text"
click at [362, 255] on span "button" at bounding box center [367, 255] width 20 height 20
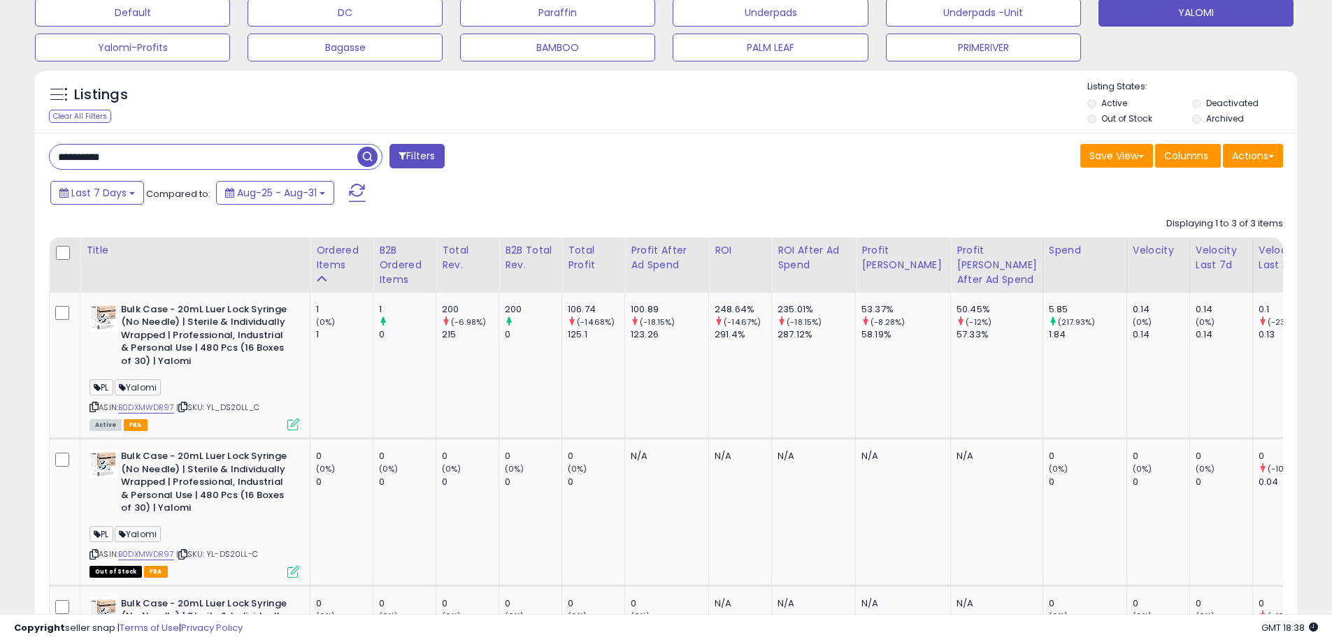
scroll to position [336, 0]
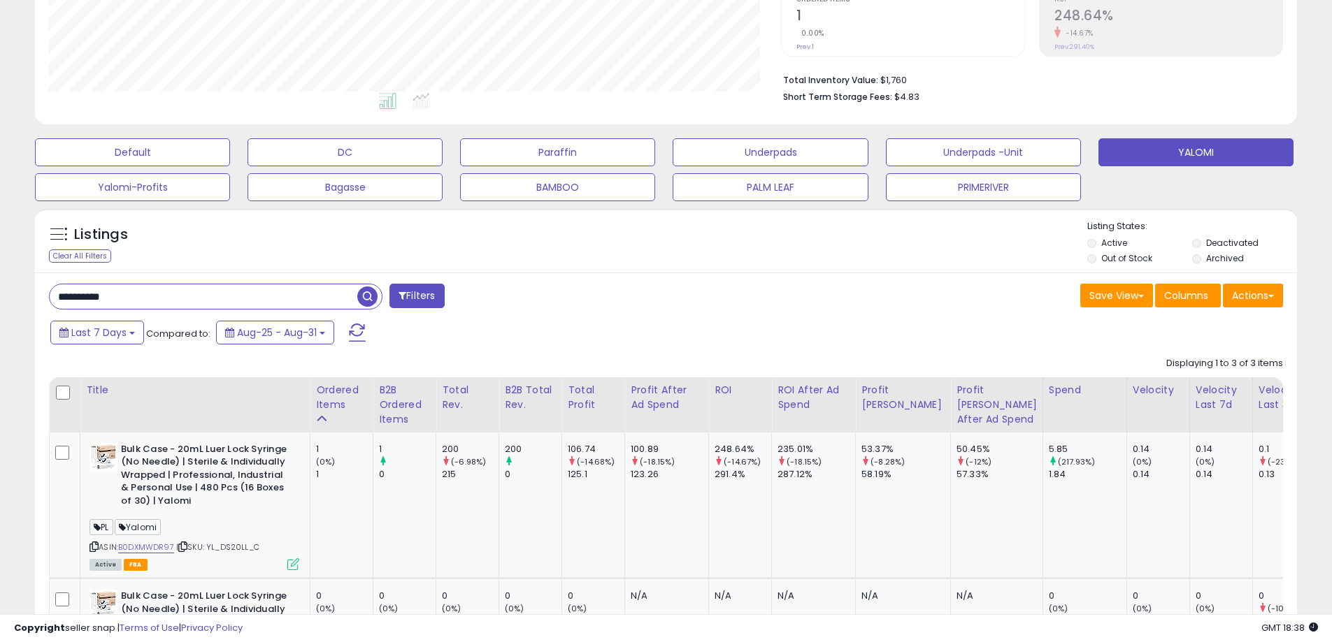
drag, startPoint x: 145, startPoint y: 294, endPoint x: 33, endPoint y: 287, distance: 112.0
click at [29, 287] on div "Listings Clear All Filters" at bounding box center [665, 573] width 1283 height 745
paste input "text"
click at [368, 295] on span "button" at bounding box center [367, 297] width 20 height 20
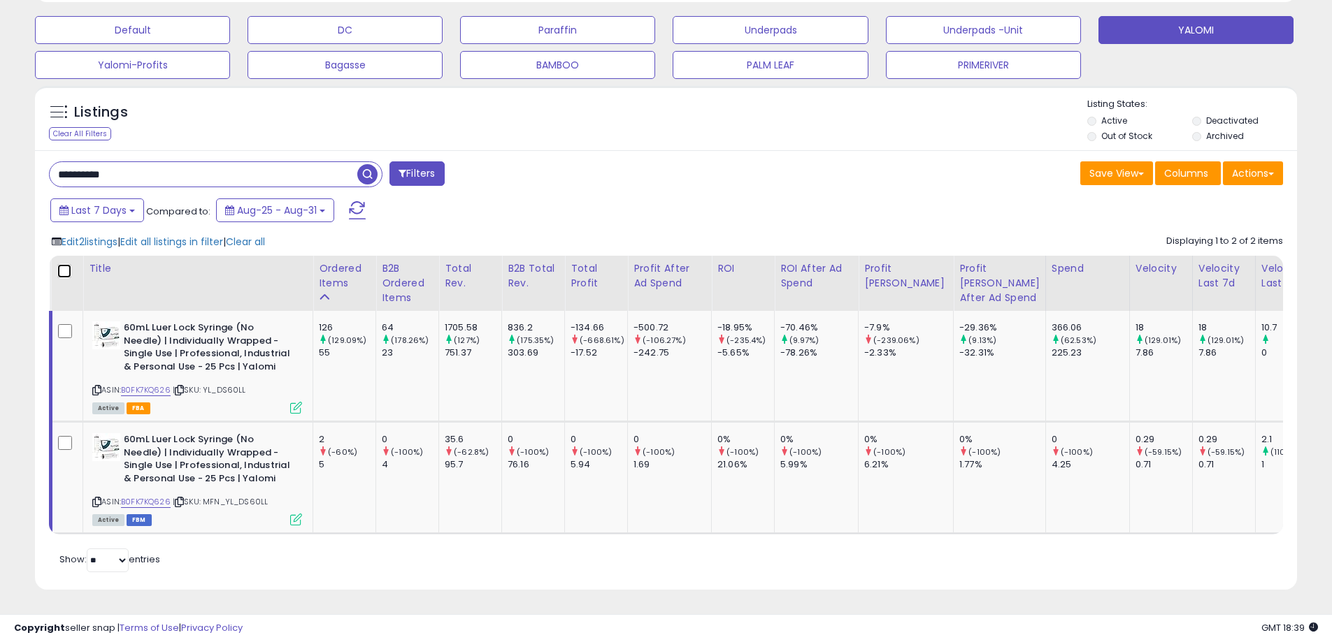
scroll to position [287, 732]
drag, startPoint x: 145, startPoint y: 161, endPoint x: 43, endPoint y: 166, distance: 101.5
click at [43, 166] on div "**********" at bounding box center [352, 175] width 628 height 28
type input "**********"
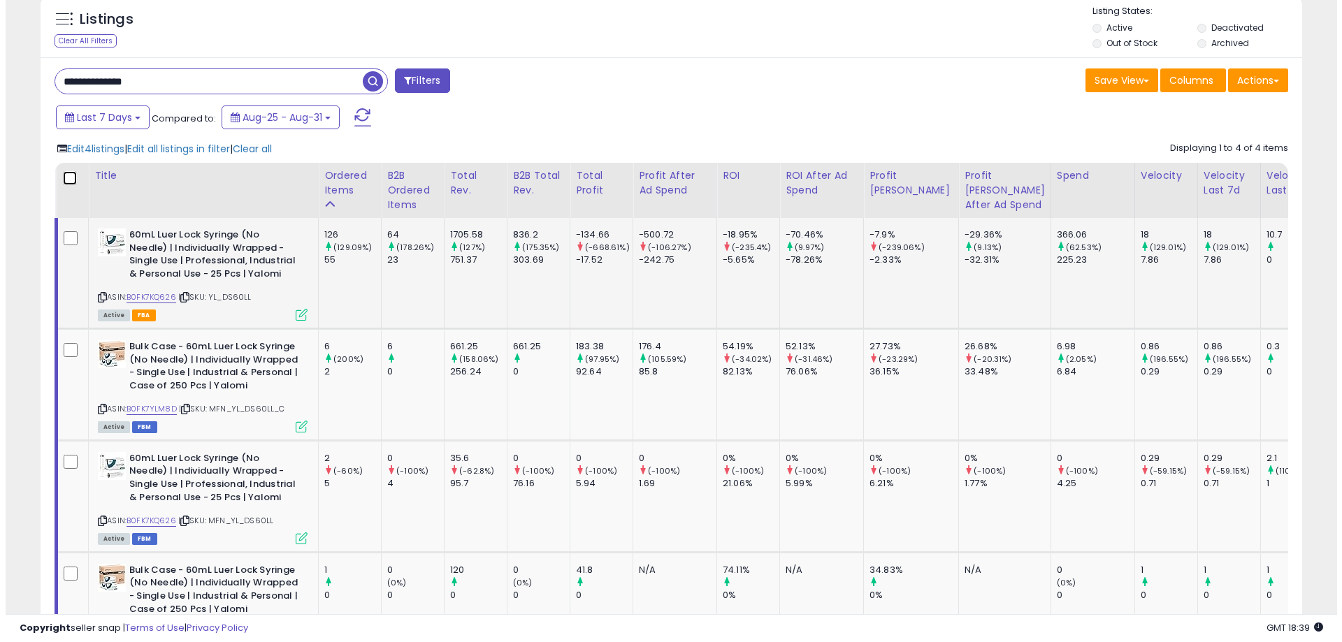
scroll to position [482, 0]
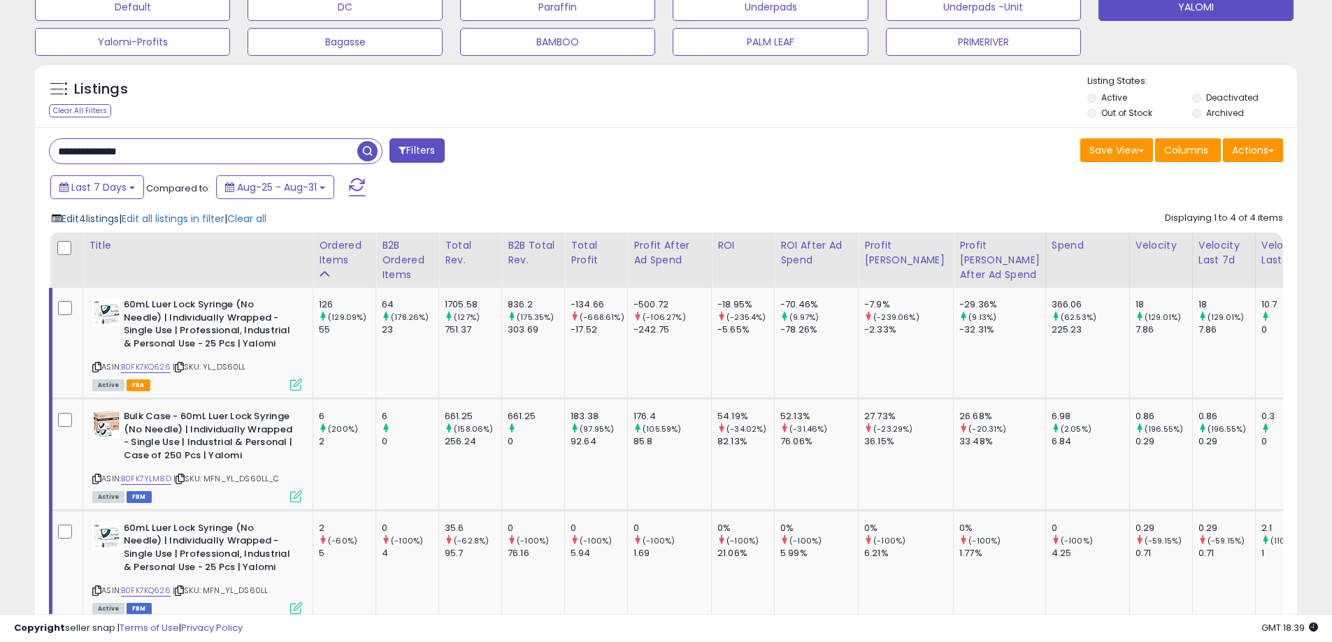
click at [100, 222] on span "Edit 4 listings" at bounding box center [90, 219] width 57 height 14
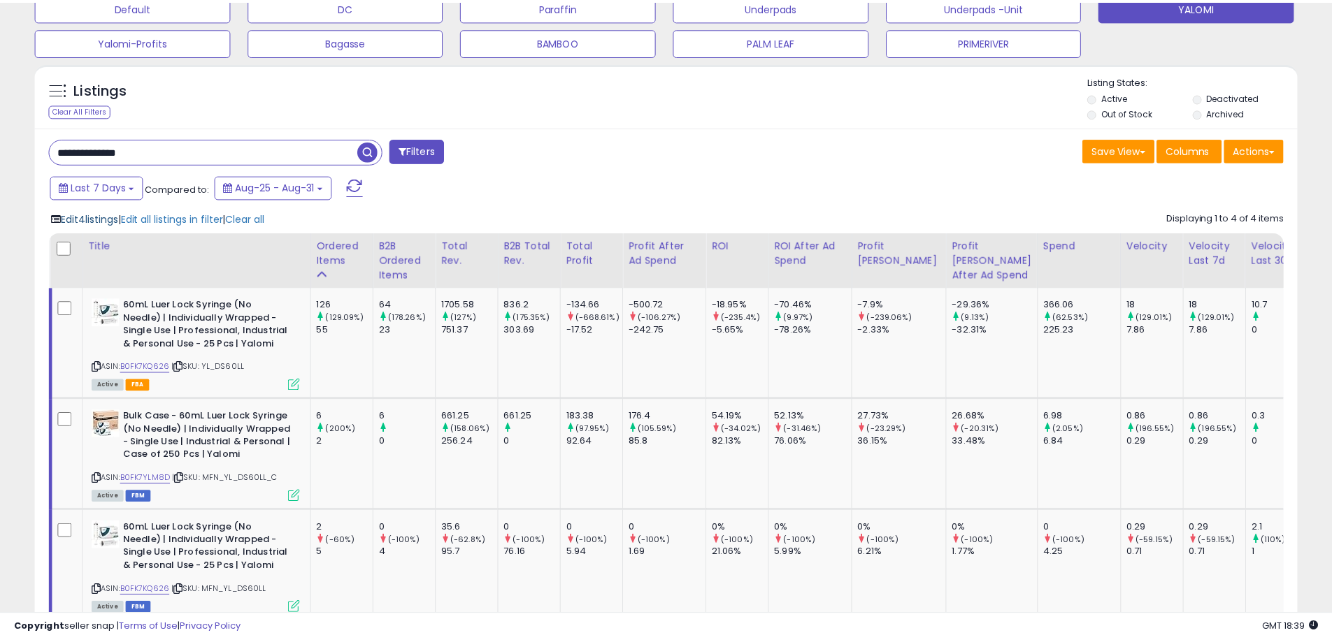
scroll to position [287, 738]
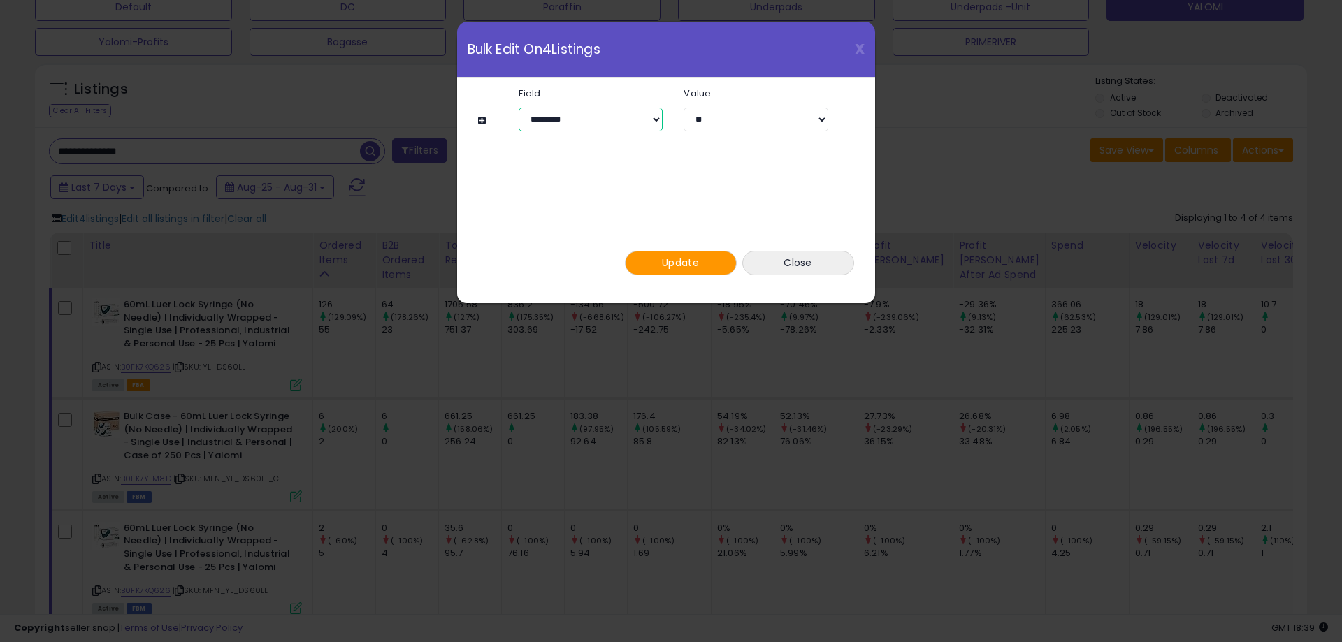
click at [617, 119] on select "**********" at bounding box center [591, 120] width 144 height 24
select select "*******"
click at [519, 108] on select "**********" at bounding box center [591, 120] width 144 height 24
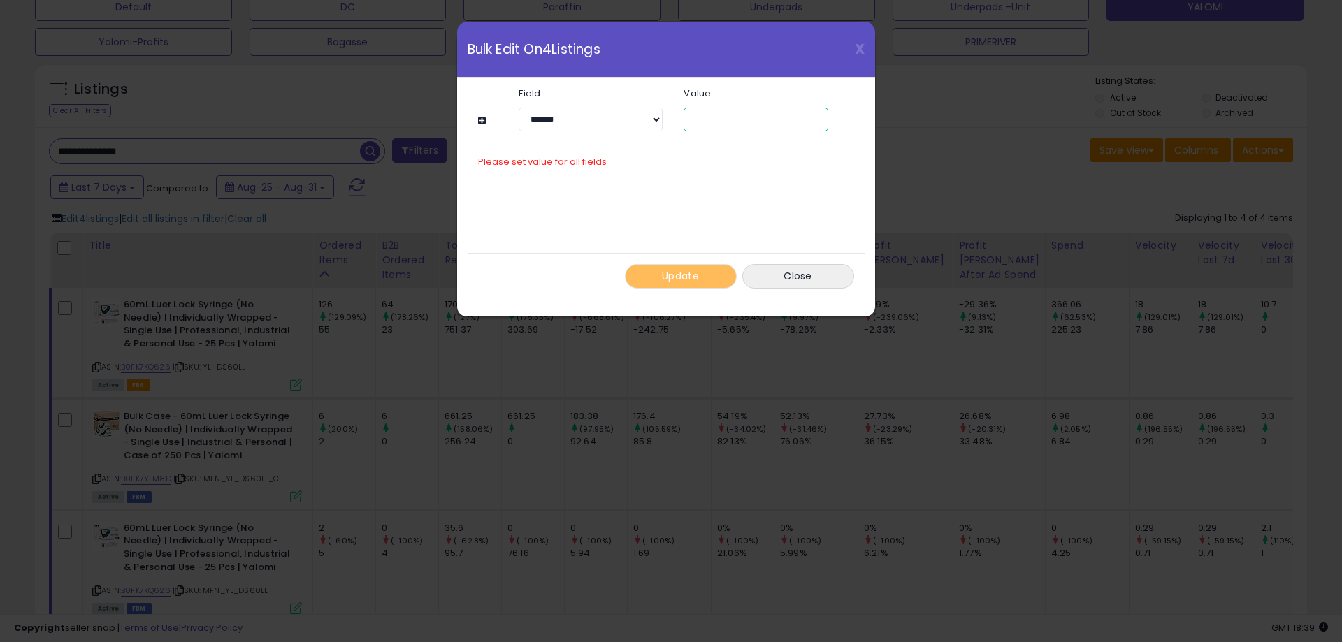
click at [711, 123] on input "text" at bounding box center [756, 120] width 144 height 24
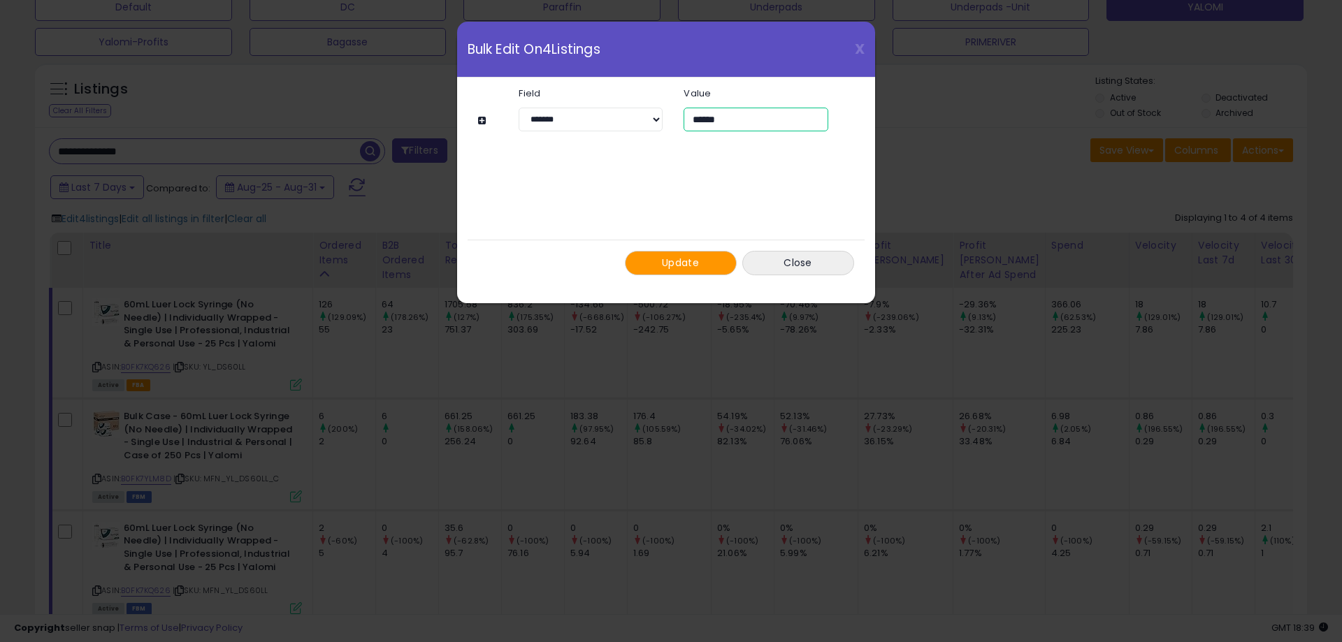
type input "******"
click at [665, 260] on span "Update" at bounding box center [680, 263] width 37 height 14
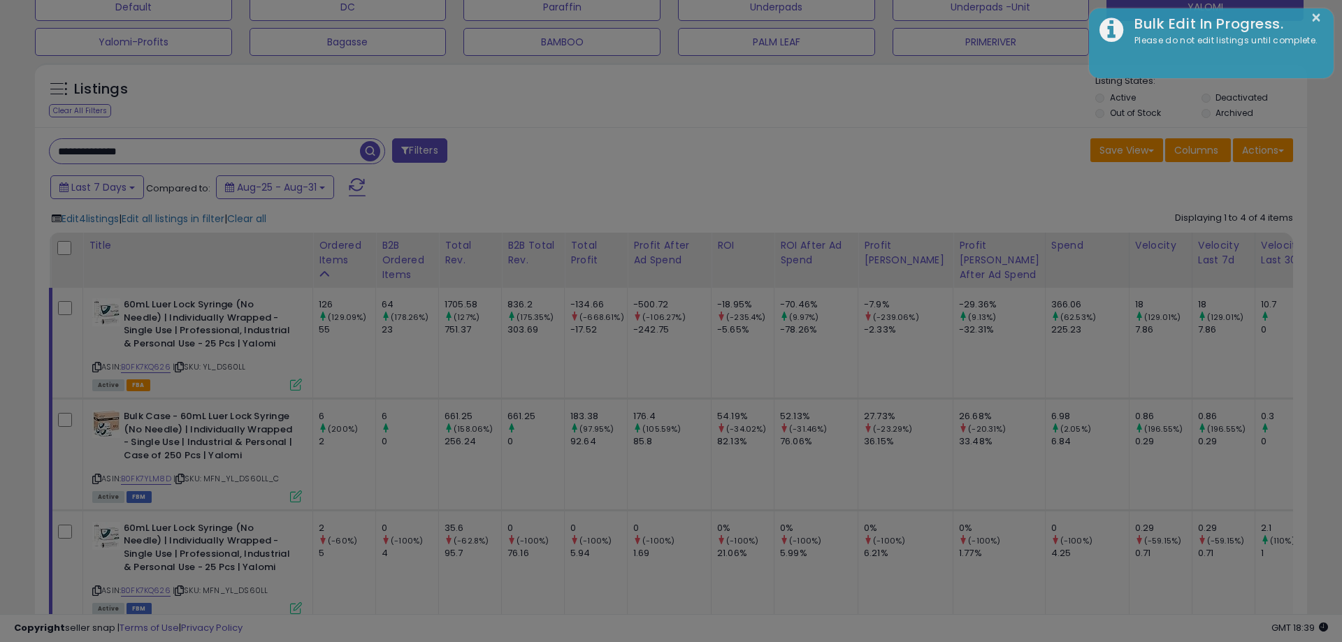
select select "*******"
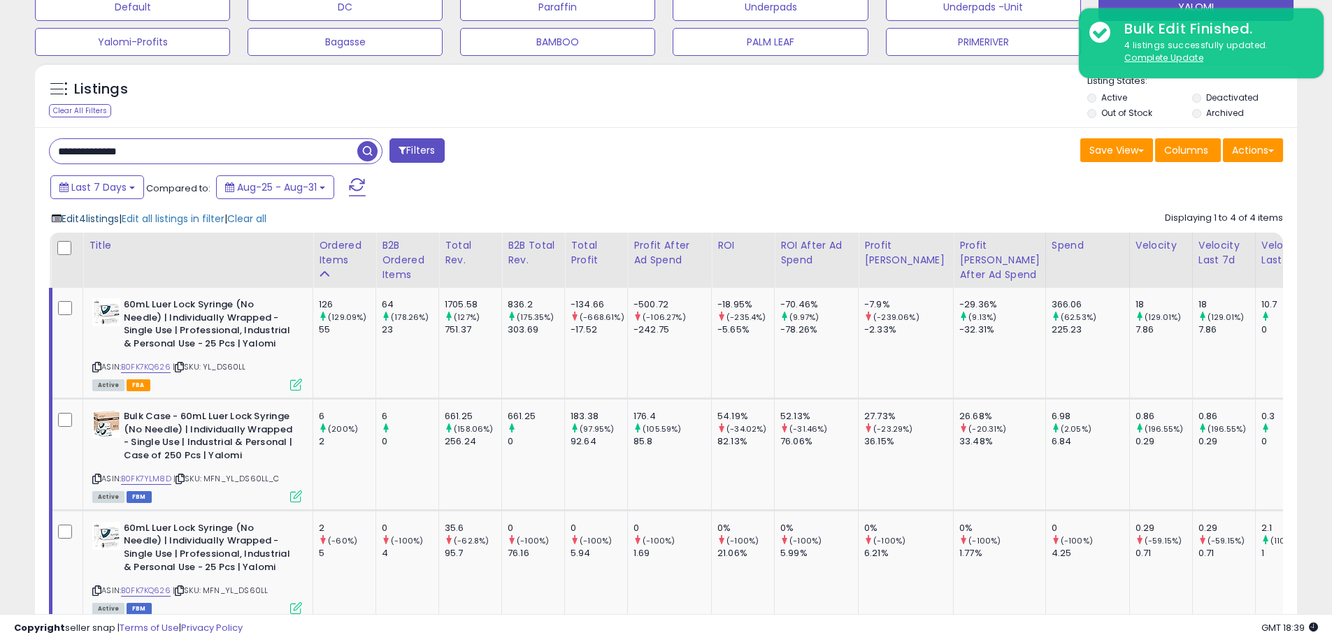
click at [85, 218] on span "Edit 4 listings" at bounding box center [90, 219] width 57 height 14
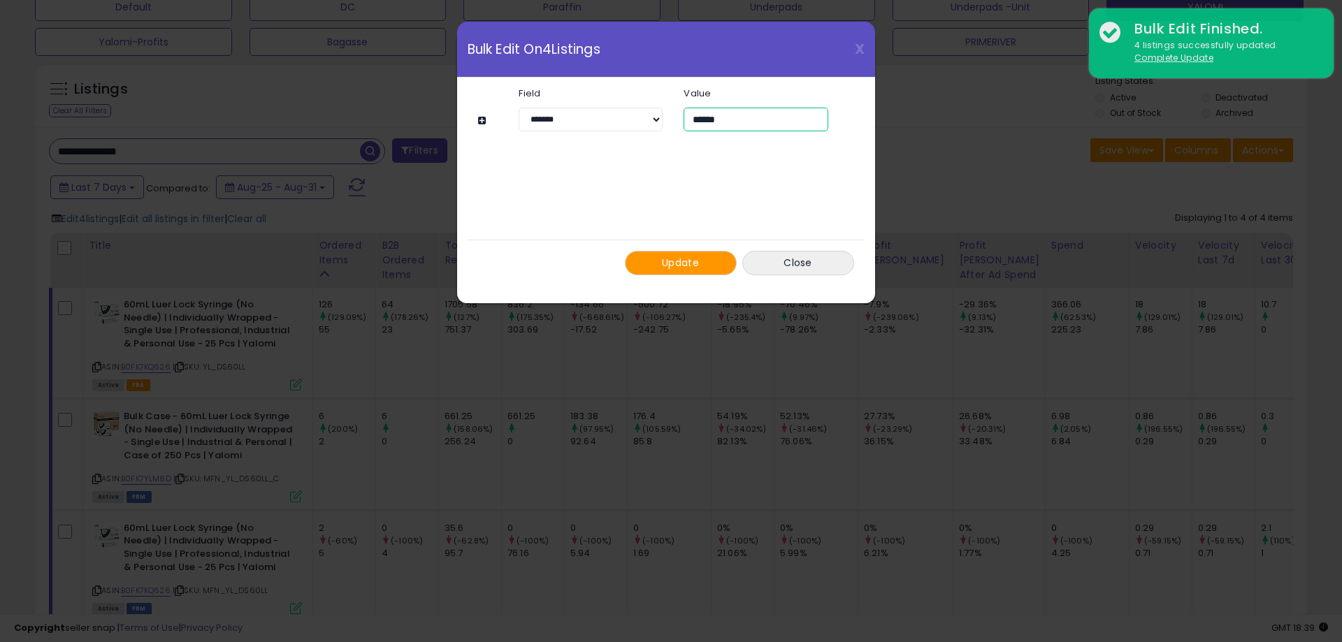
drag, startPoint x: 734, startPoint y: 120, endPoint x: 679, endPoint y: 117, distance: 55.3
click at [679, 117] on div "******" at bounding box center [755, 120] width 165 height 24
type input "**"
click at [675, 265] on span "Update" at bounding box center [680, 263] width 37 height 14
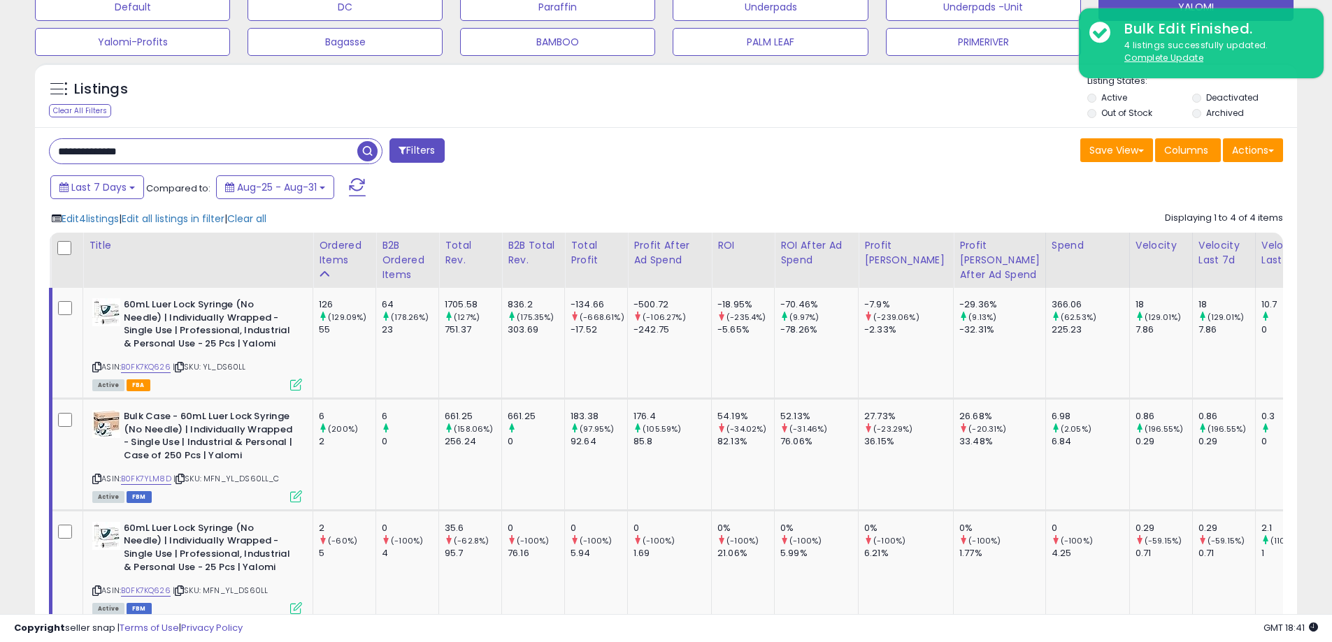
drag, startPoint x: 152, startPoint y: 157, endPoint x: 23, endPoint y: 152, distance: 129.4
click at [23, 152] on div "**********" at bounding box center [666, 193] width 1318 height 1230
paste input "text"
type input "**********"
click at [366, 150] on span "button" at bounding box center [367, 151] width 20 height 20
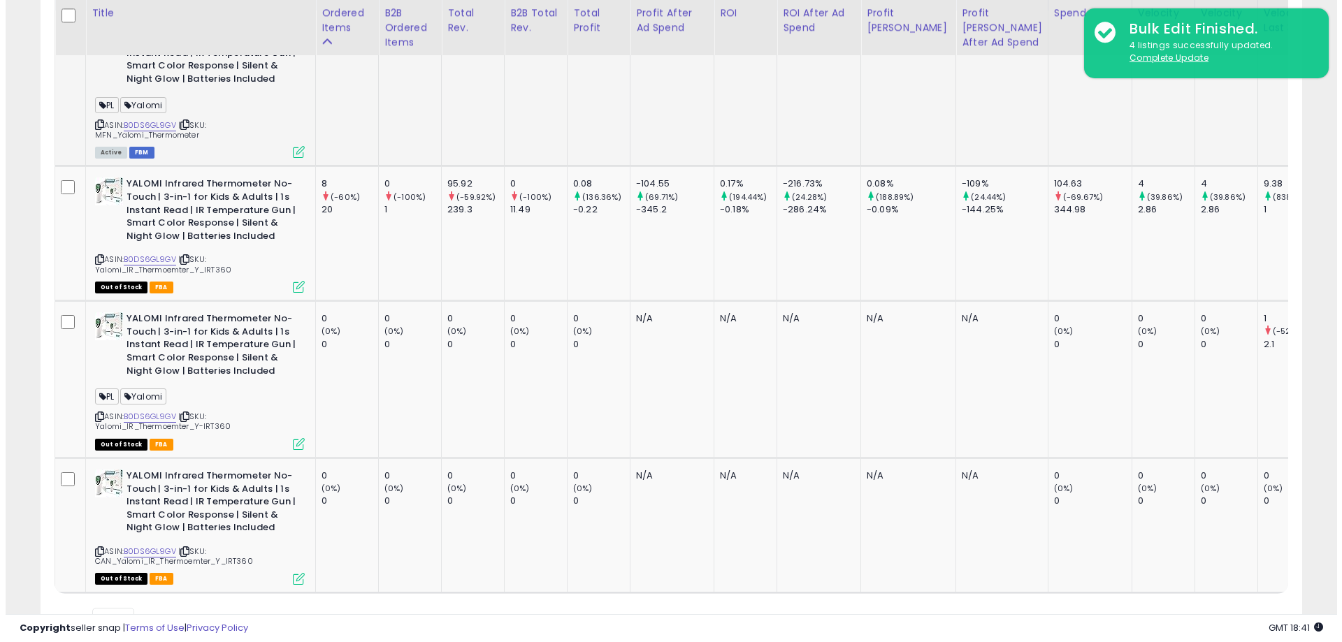
scroll to position [619, 0]
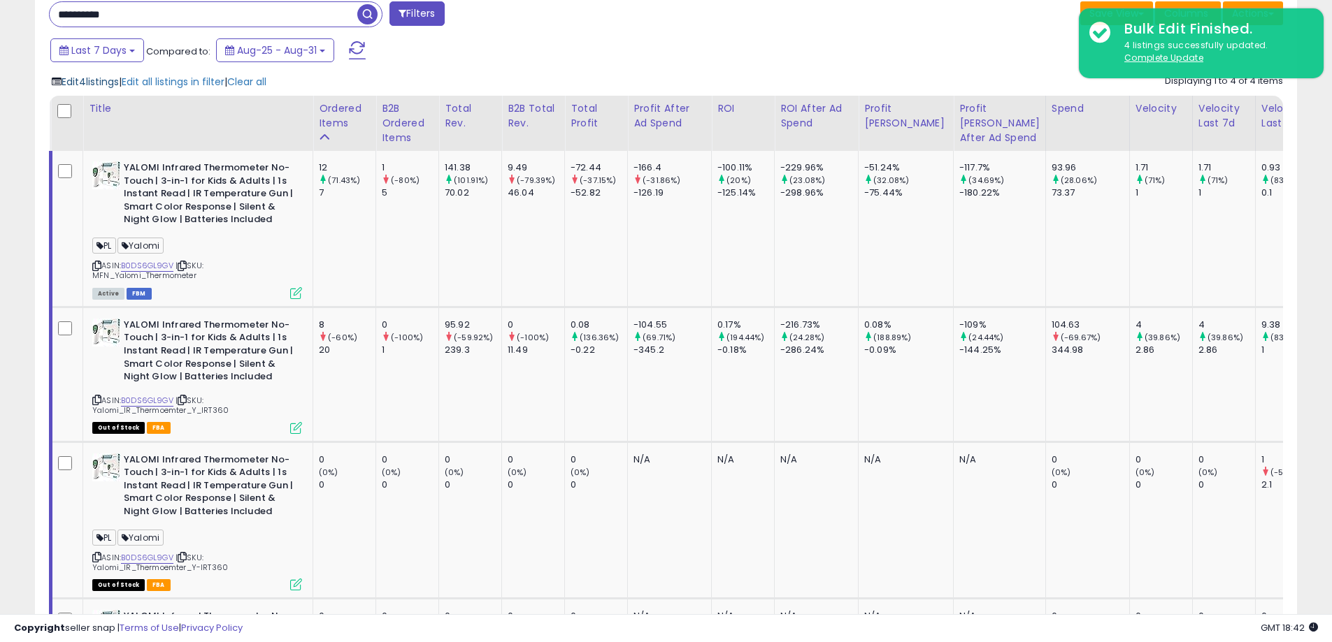
click at [101, 83] on span "Edit 4 listings" at bounding box center [90, 82] width 57 height 14
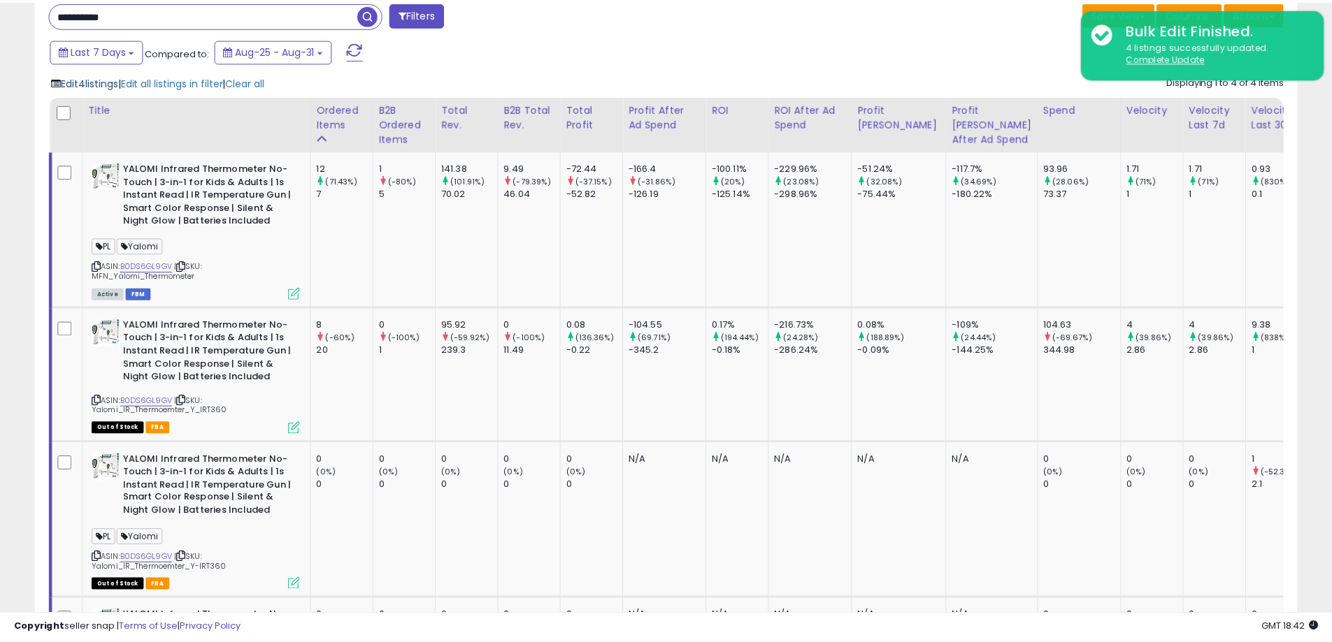
scroll to position [287, 738]
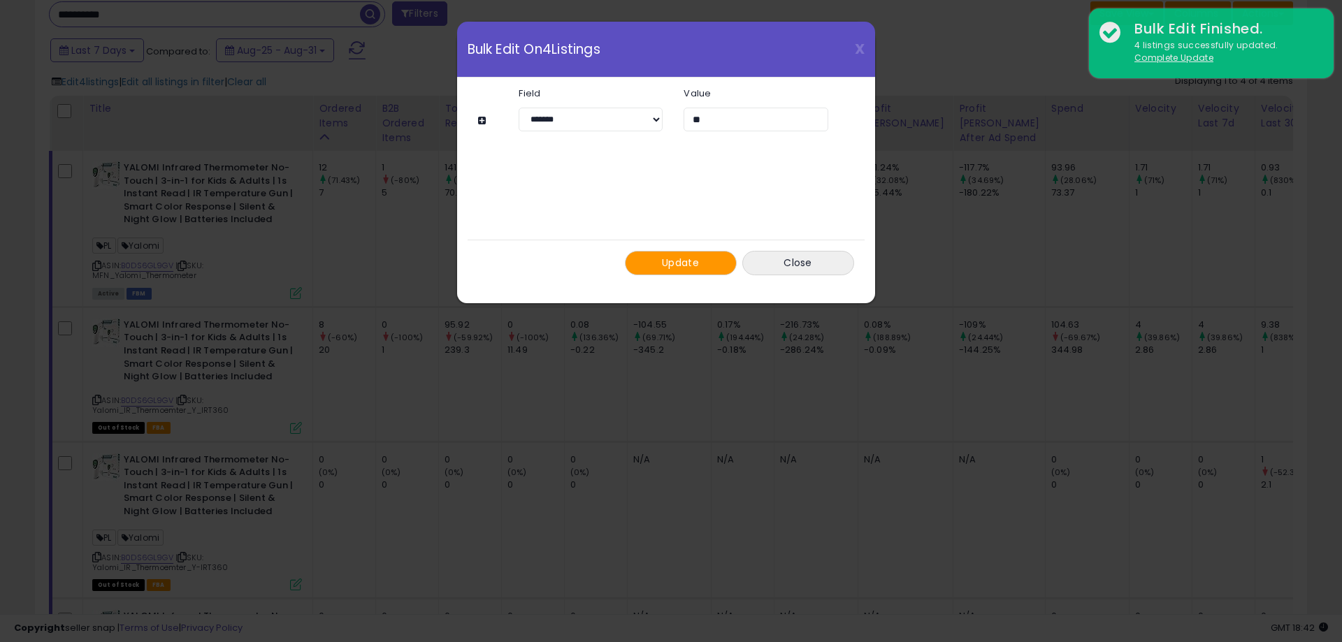
click at [670, 261] on span "Update" at bounding box center [680, 263] width 37 height 14
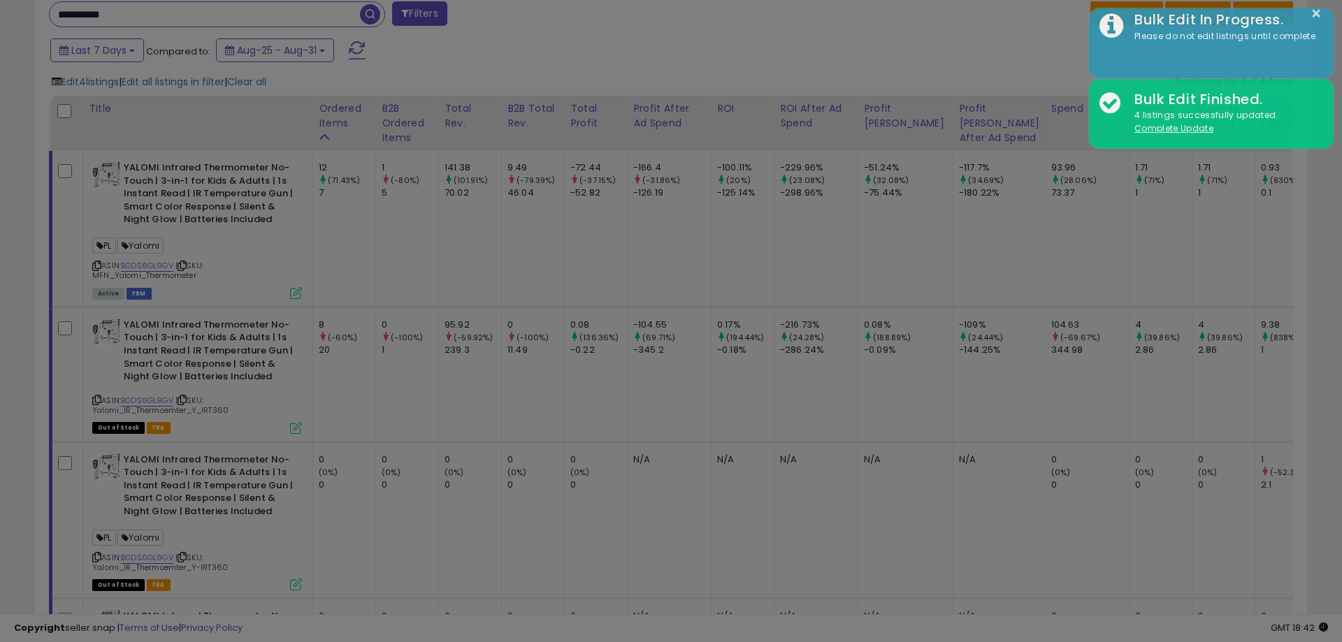
select select "*******"
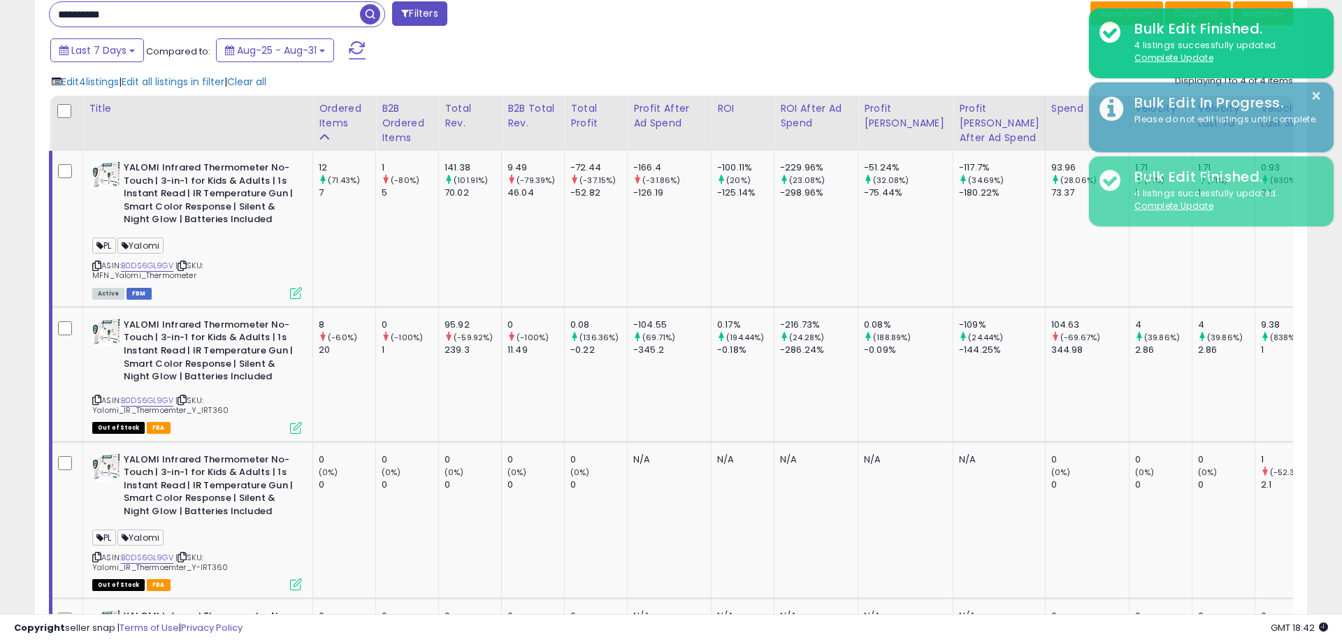
scroll to position [698795, 698349]
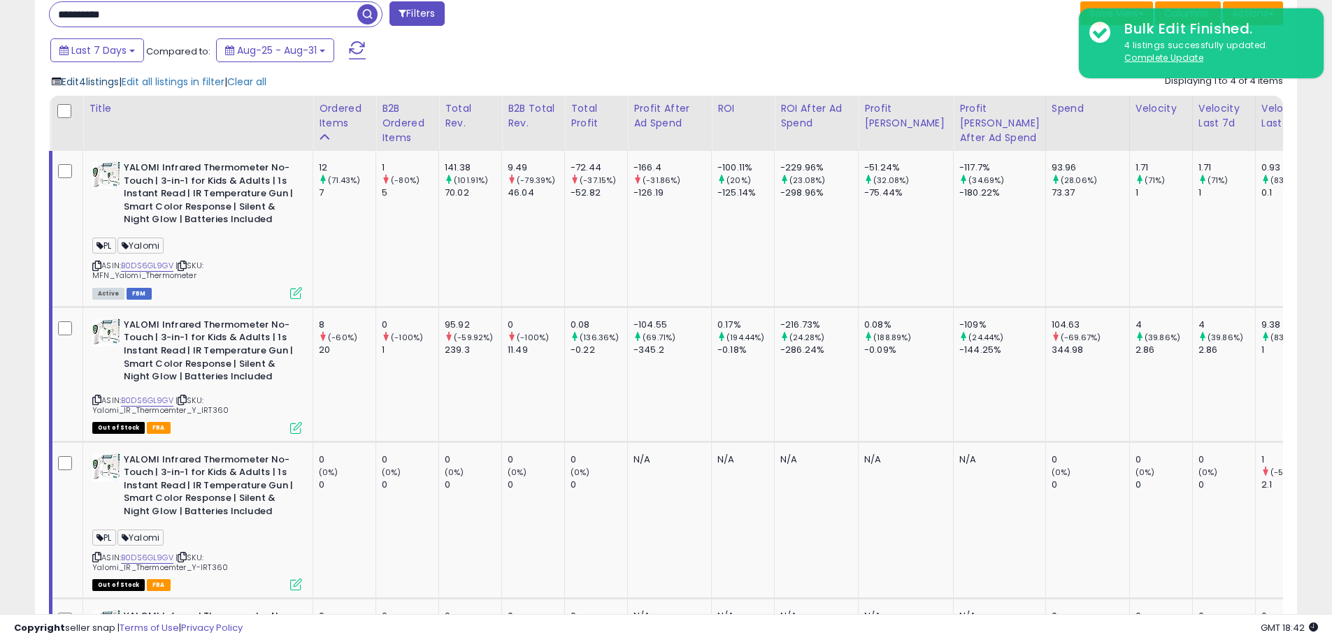
click at [110, 81] on span "Edit 4 listings" at bounding box center [90, 82] width 57 height 14
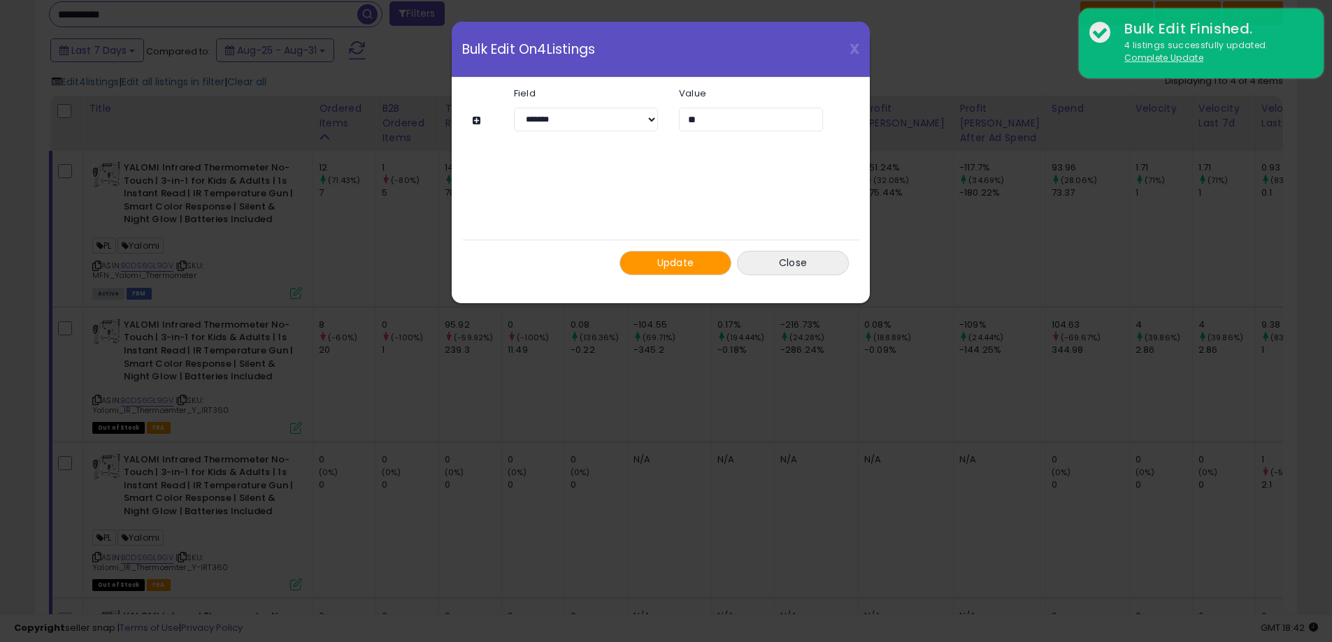
scroll to position [287, 738]
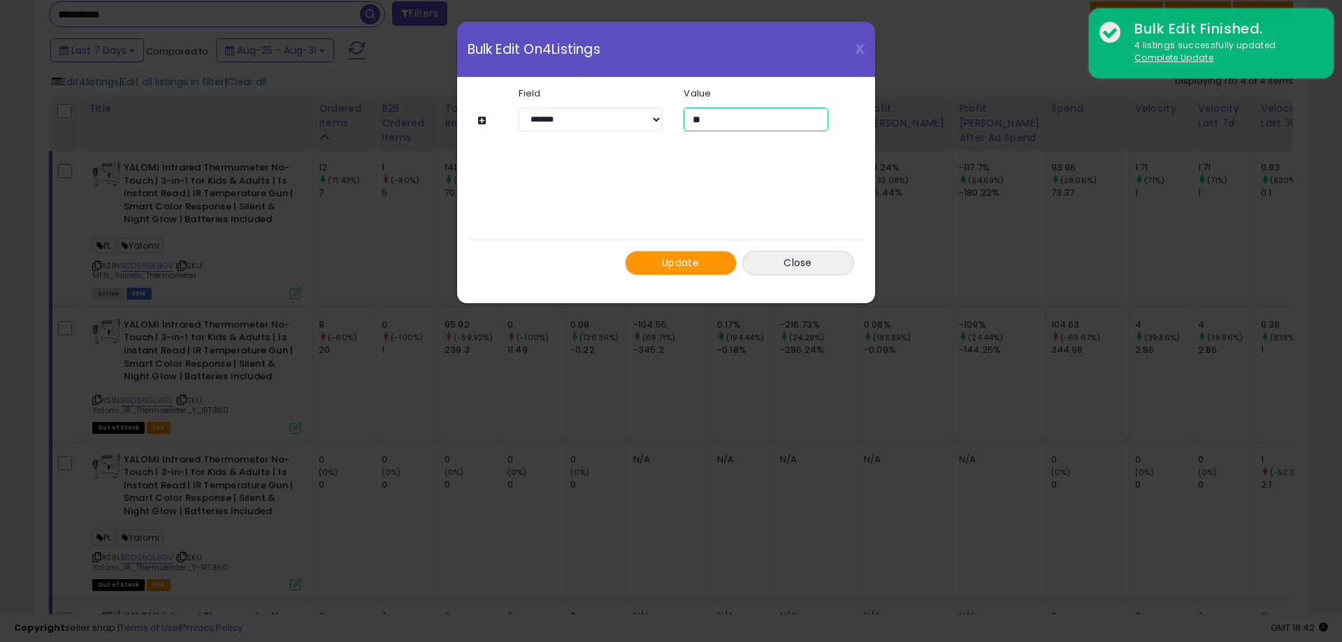
drag, startPoint x: 720, startPoint y: 124, endPoint x: 669, endPoint y: 156, distance: 60.3
click at [659, 117] on div "**********" at bounding box center [673, 120] width 351 height 24
type input "******"
click at [665, 267] on span "Update" at bounding box center [680, 263] width 37 height 14
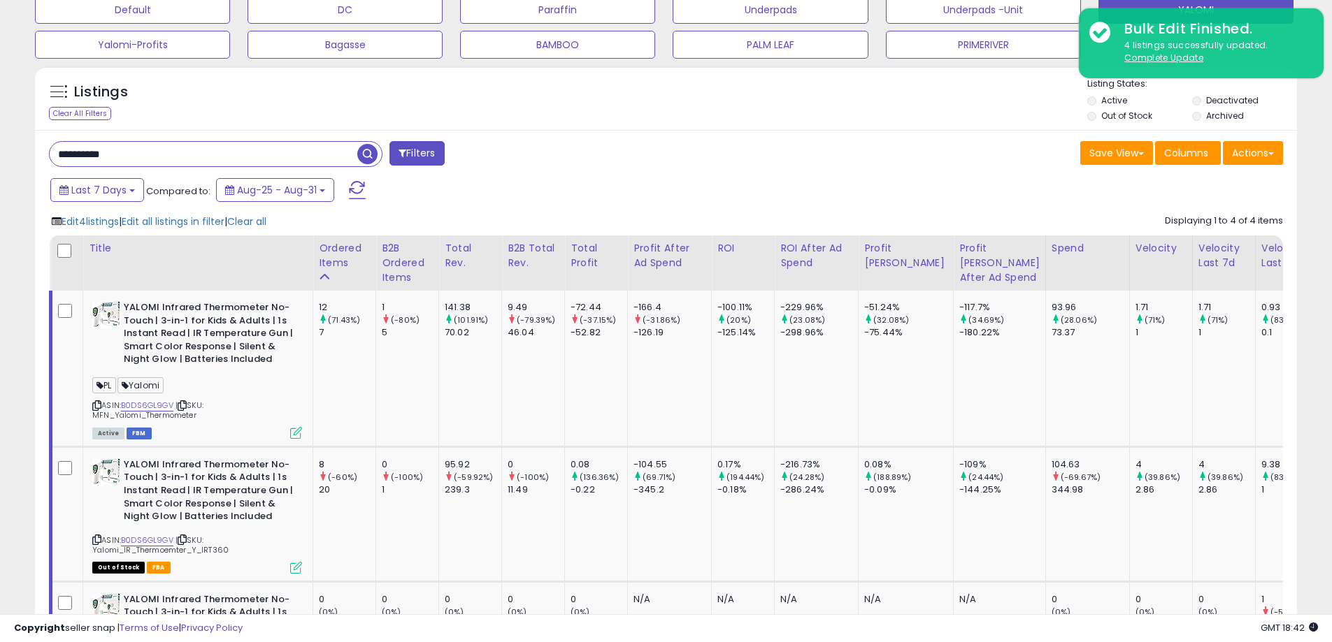
scroll to position [409, 0]
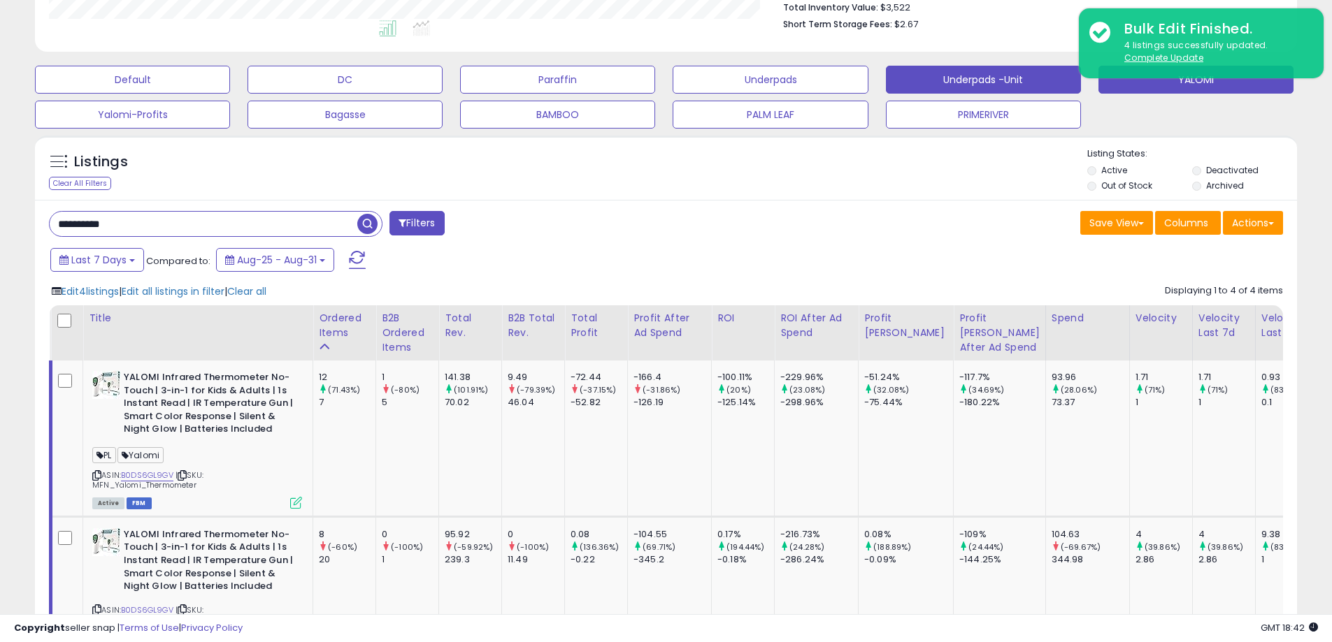
click at [1023, 78] on button "Underpads -Unit" at bounding box center [983, 80] width 195 height 28
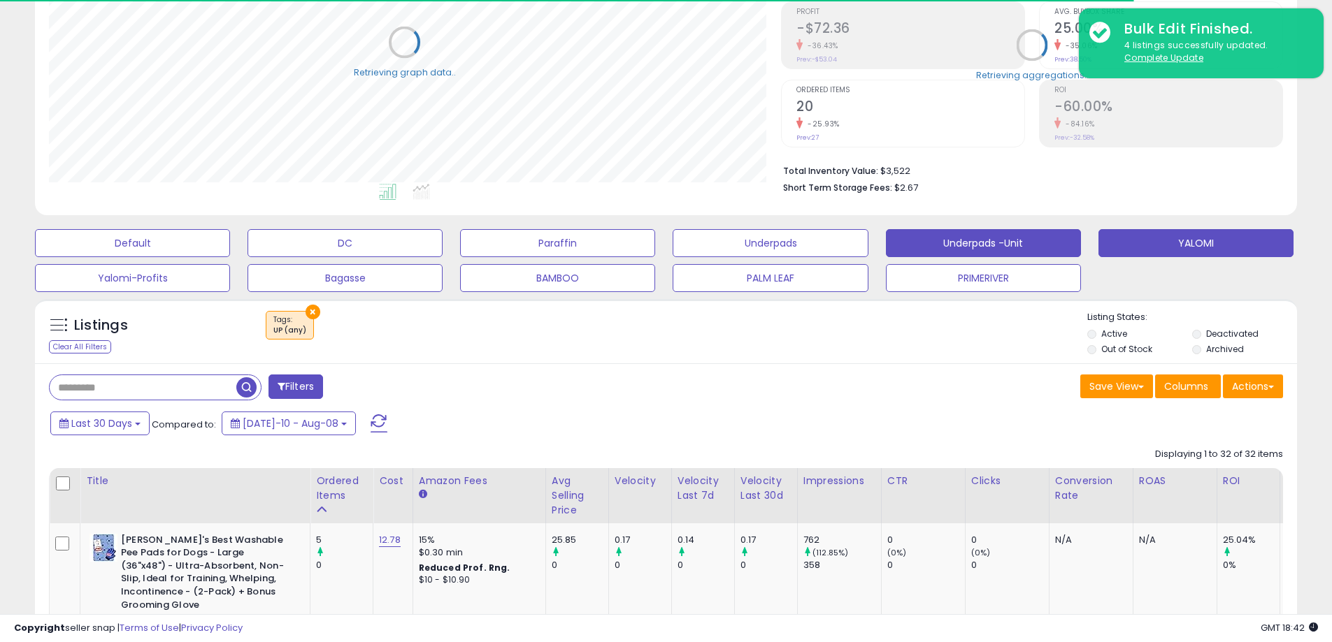
scroll to position [698795, 698349]
click at [1161, 250] on button "YALOMI" at bounding box center [1195, 243] width 195 height 28
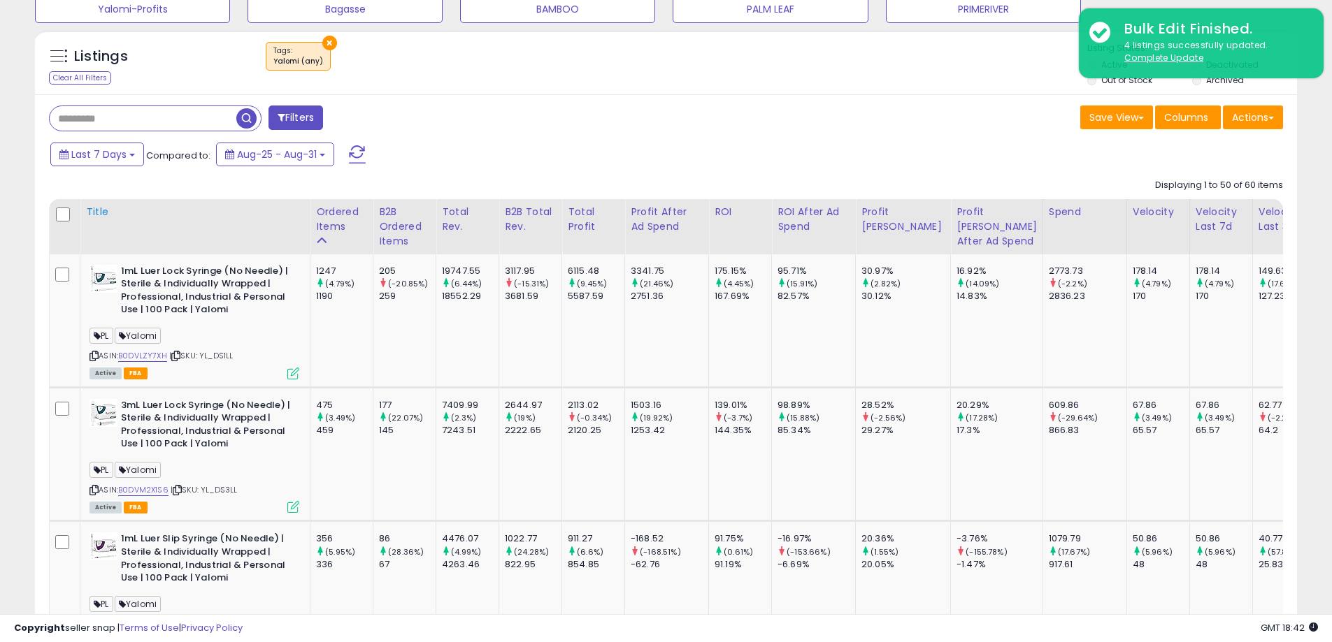
click at [97, 215] on div "Title" at bounding box center [195, 212] width 218 height 15
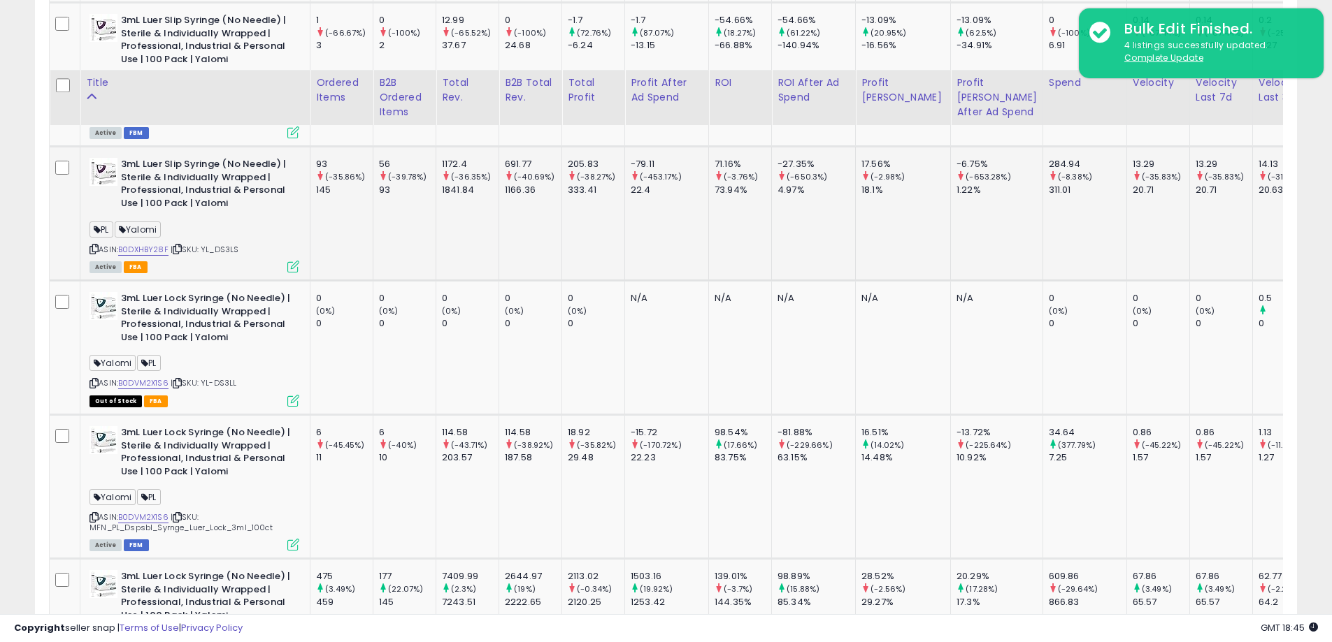
scroll to position [6876, 0]
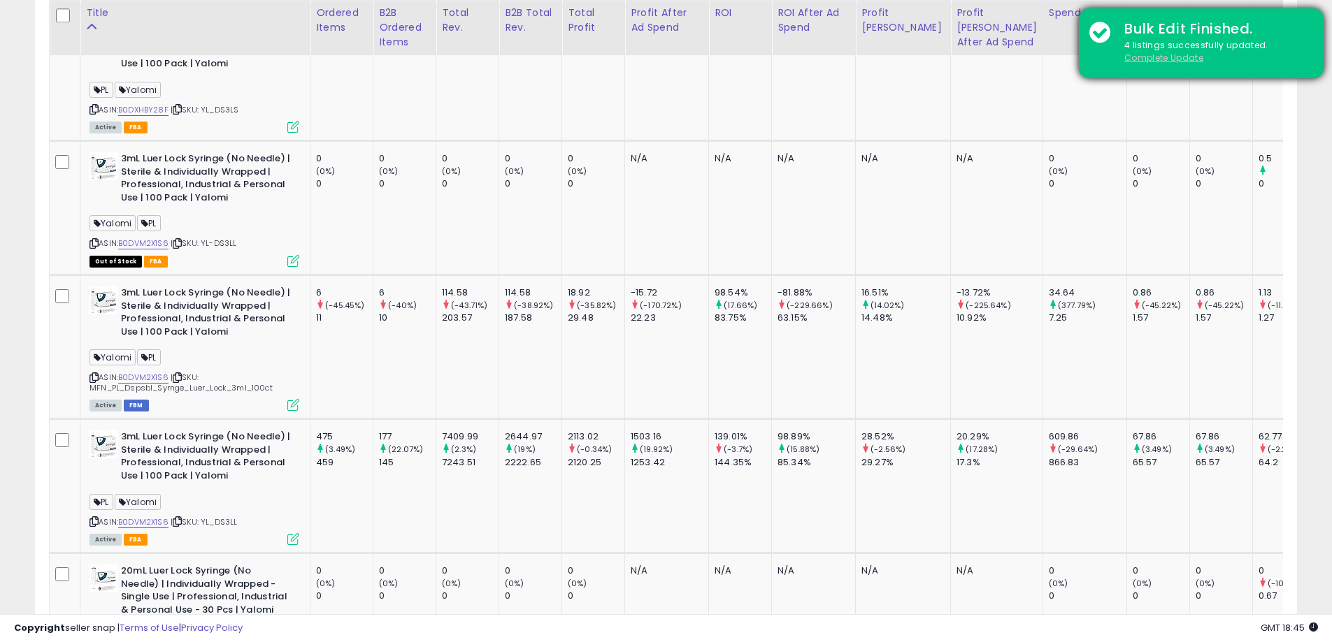
click at [1164, 57] on u "Complete Update" at bounding box center [1163, 58] width 79 height 12
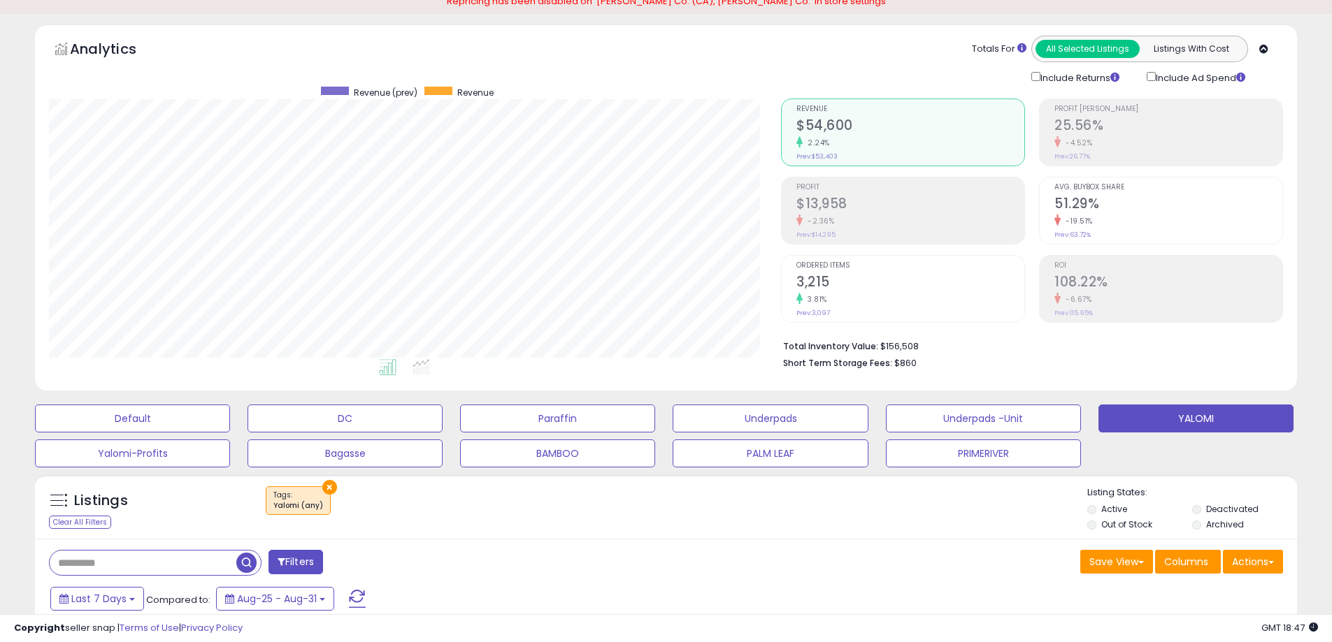
scroll to position [350, 0]
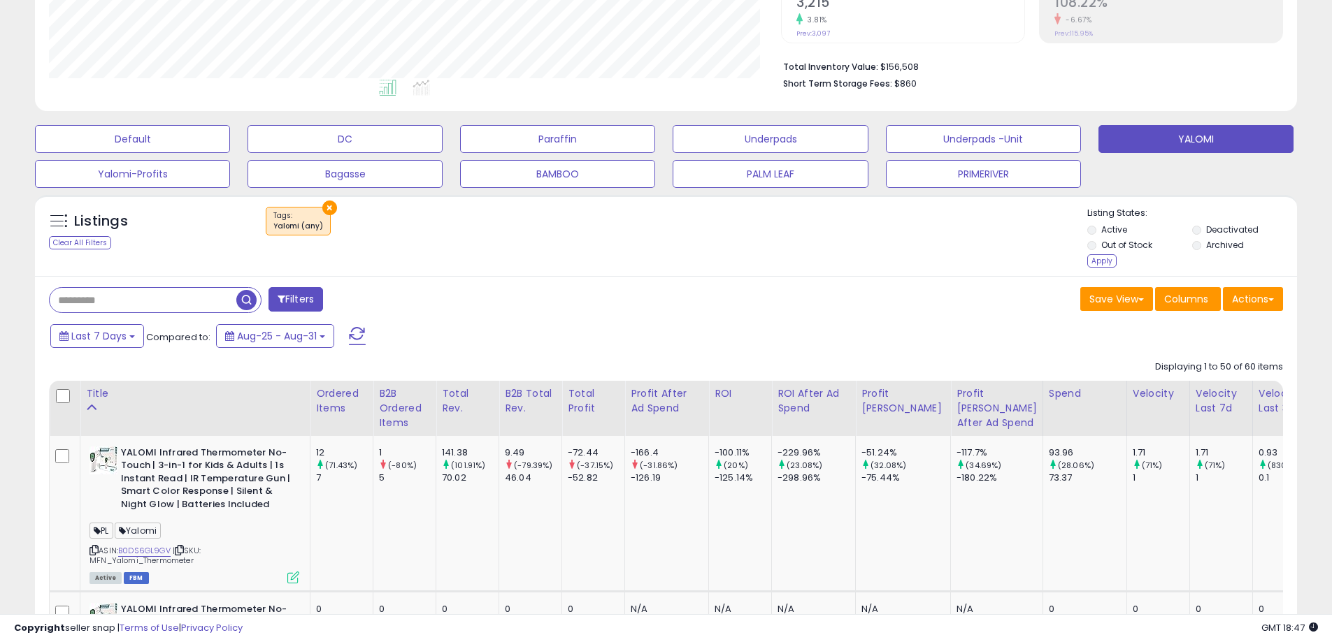
click at [1096, 261] on div "Apply" at bounding box center [1101, 260] width 29 height 13
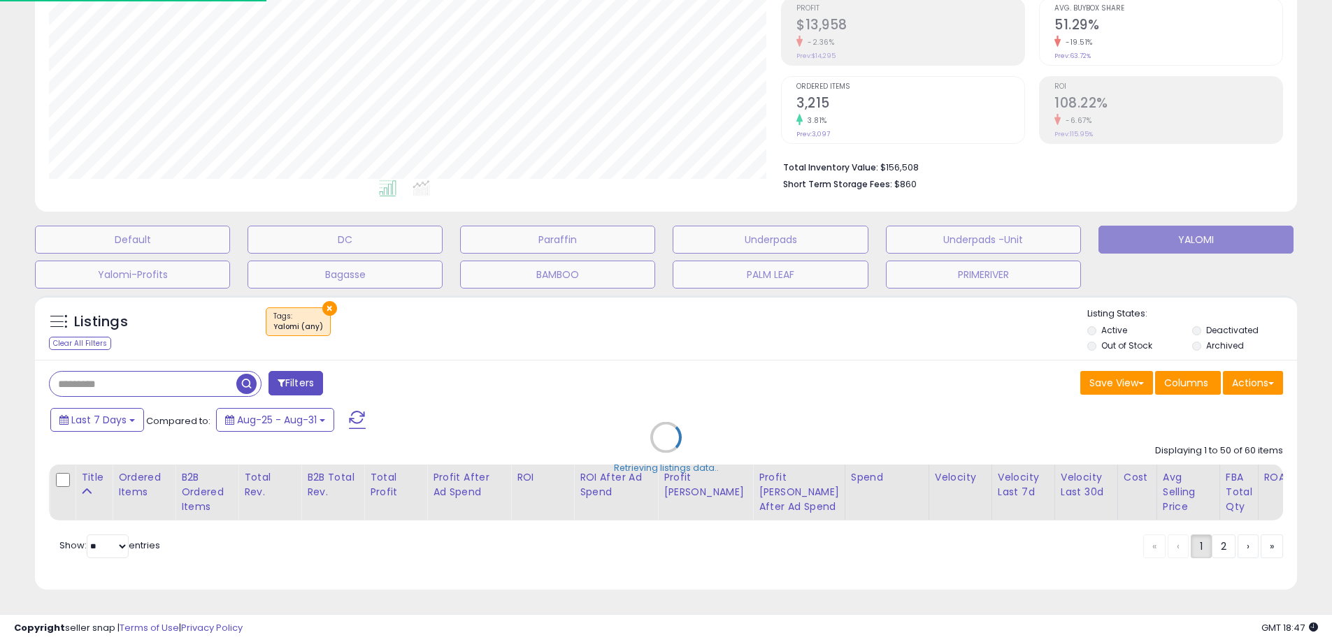
scroll to position [287, 738]
click at [91, 407] on div "Retrieving listings data.." at bounding box center [670, 448] width 1293 height 318
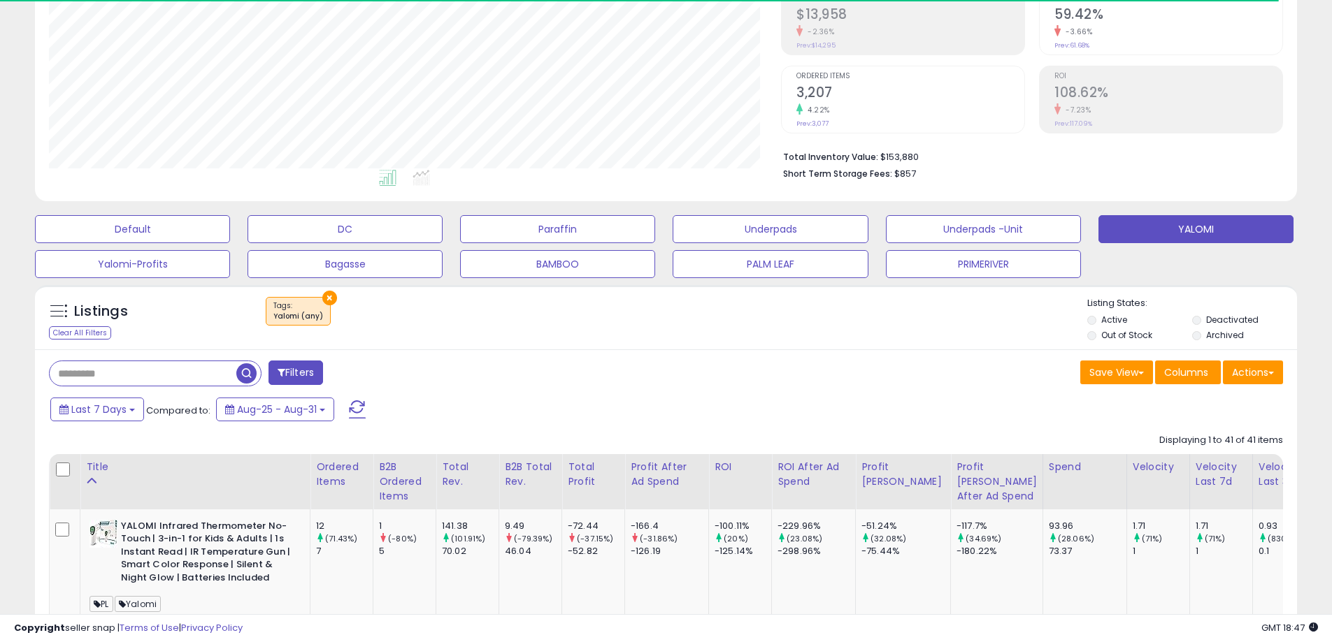
scroll to position [287, 732]
click at [87, 479] on icon at bounding box center [91, 481] width 10 height 10
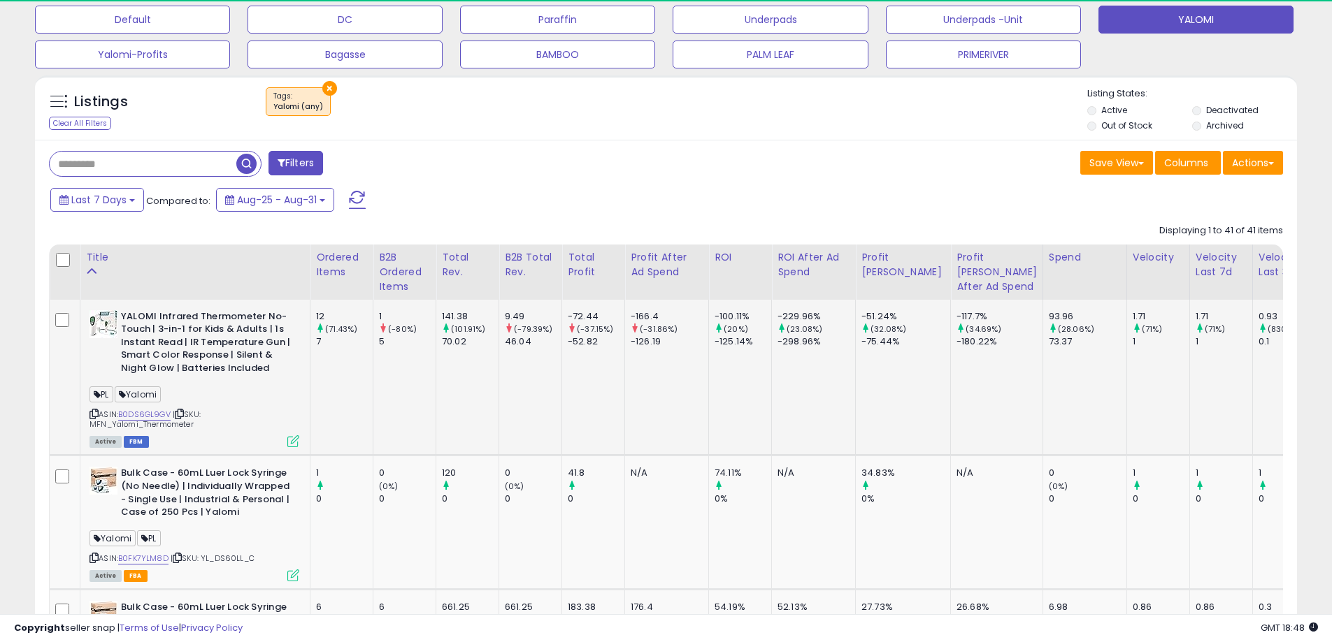
scroll to position [539, 0]
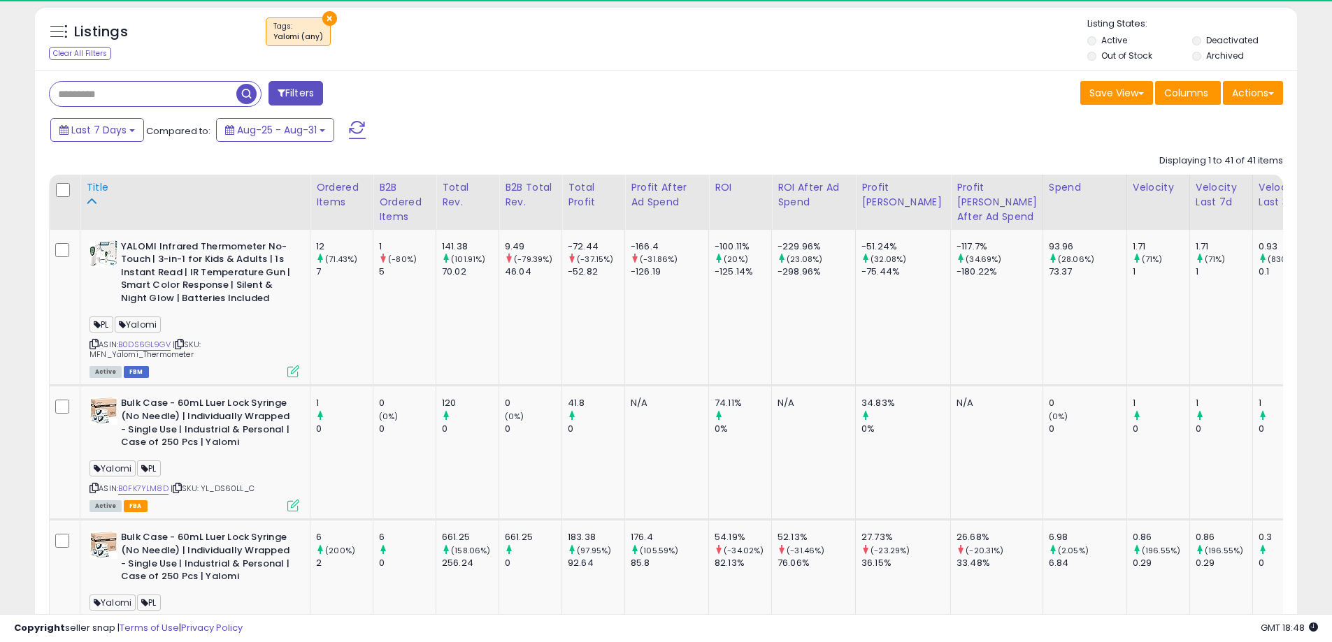
click at [90, 201] on icon at bounding box center [91, 201] width 10 height 10
click at [94, 187] on div "Title" at bounding box center [195, 187] width 218 height 15
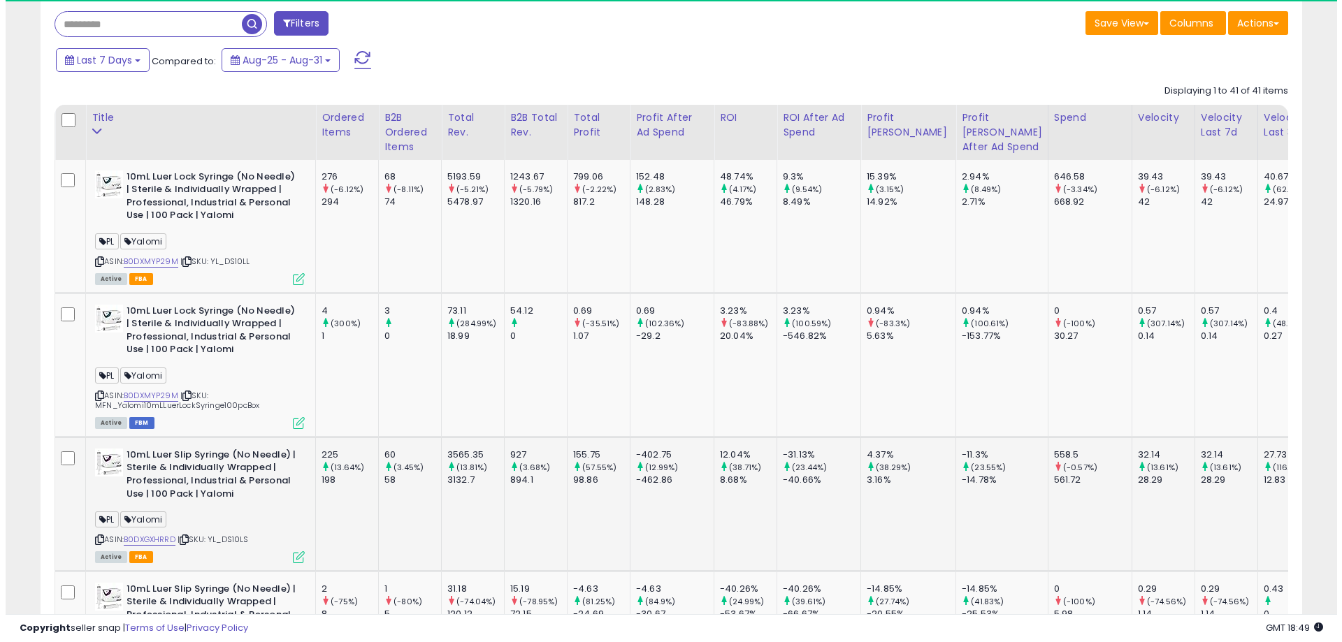
scroll to position [120, 0]
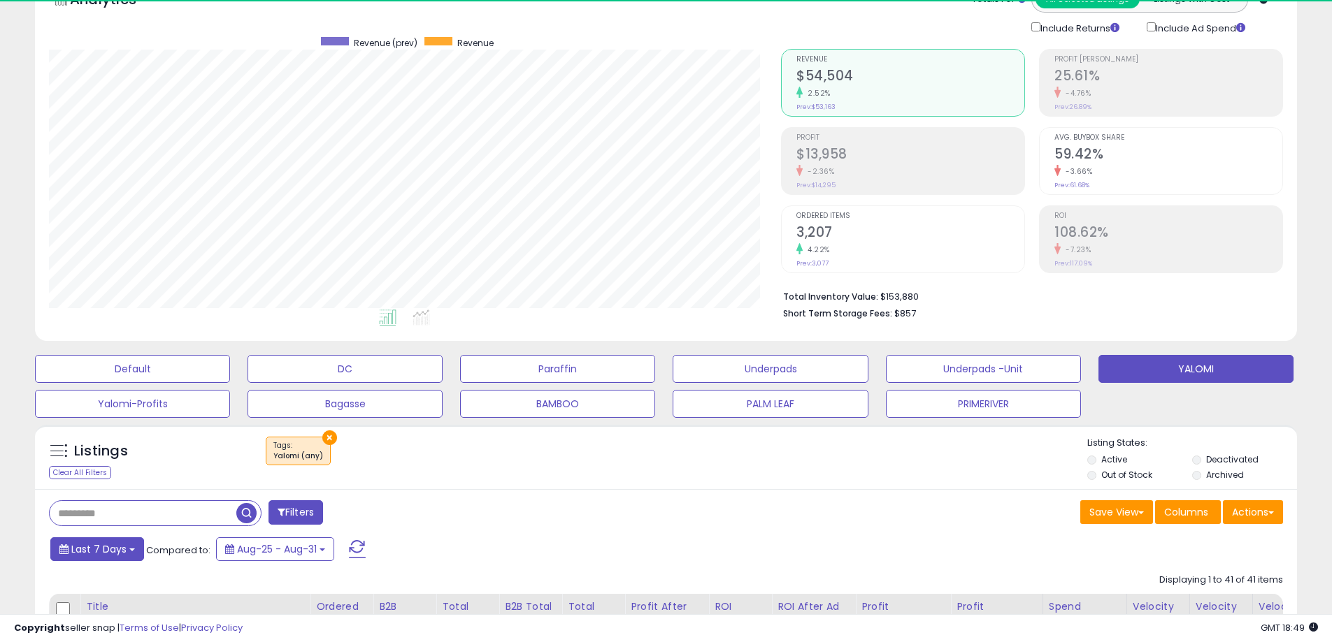
click at [108, 551] on span "Last 7 Days" at bounding box center [98, 549] width 55 height 14
type input "**********"
click at [99, 599] on li "Last 30 Days" at bounding box center [113, 602] width 112 height 19
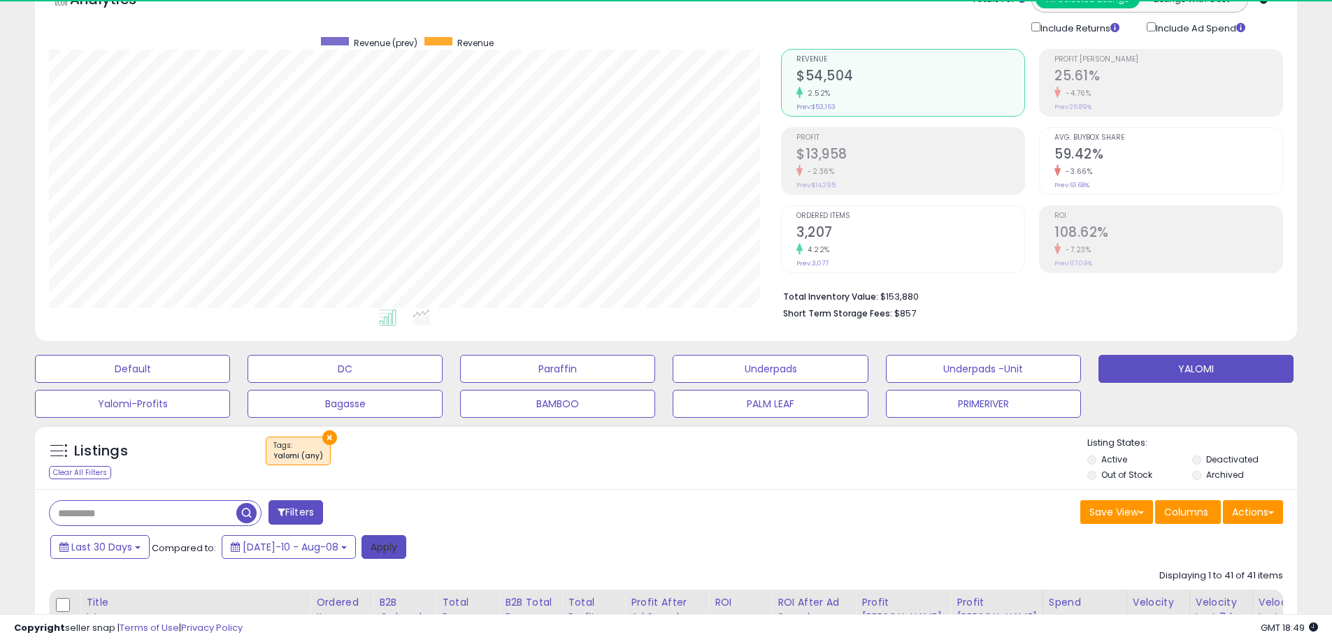
click at [372, 544] on button "Apply" at bounding box center [383, 547] width 45 height 24
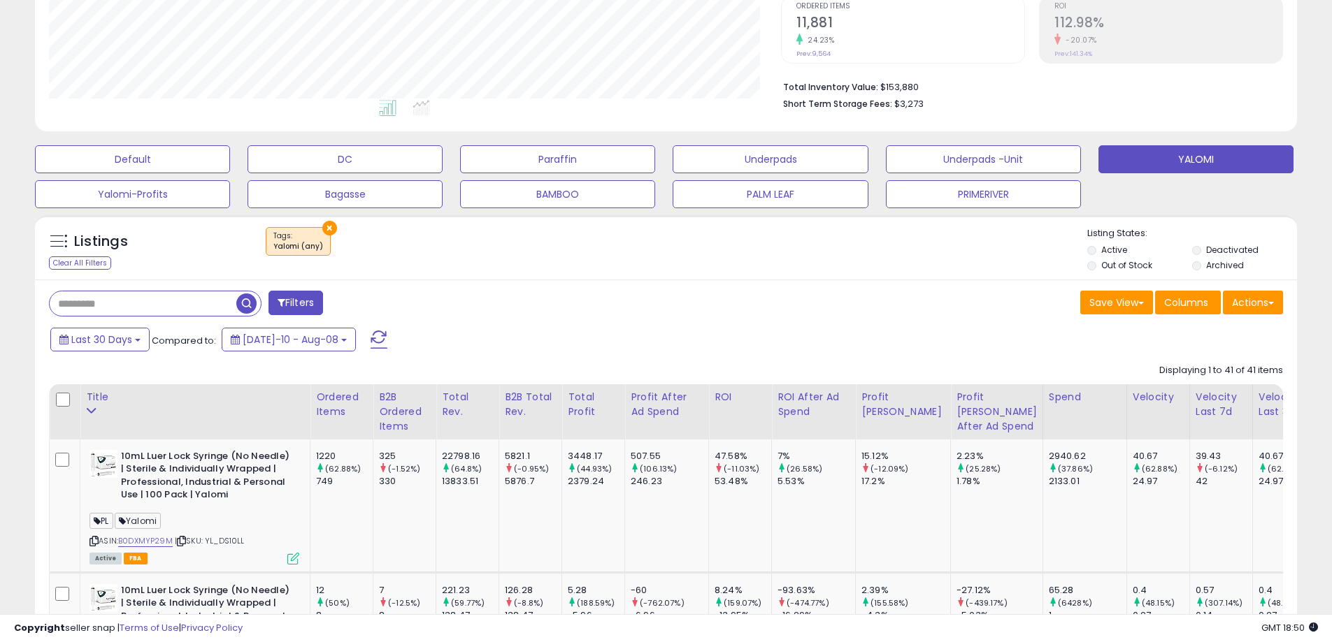
scroll to position [609, 0]
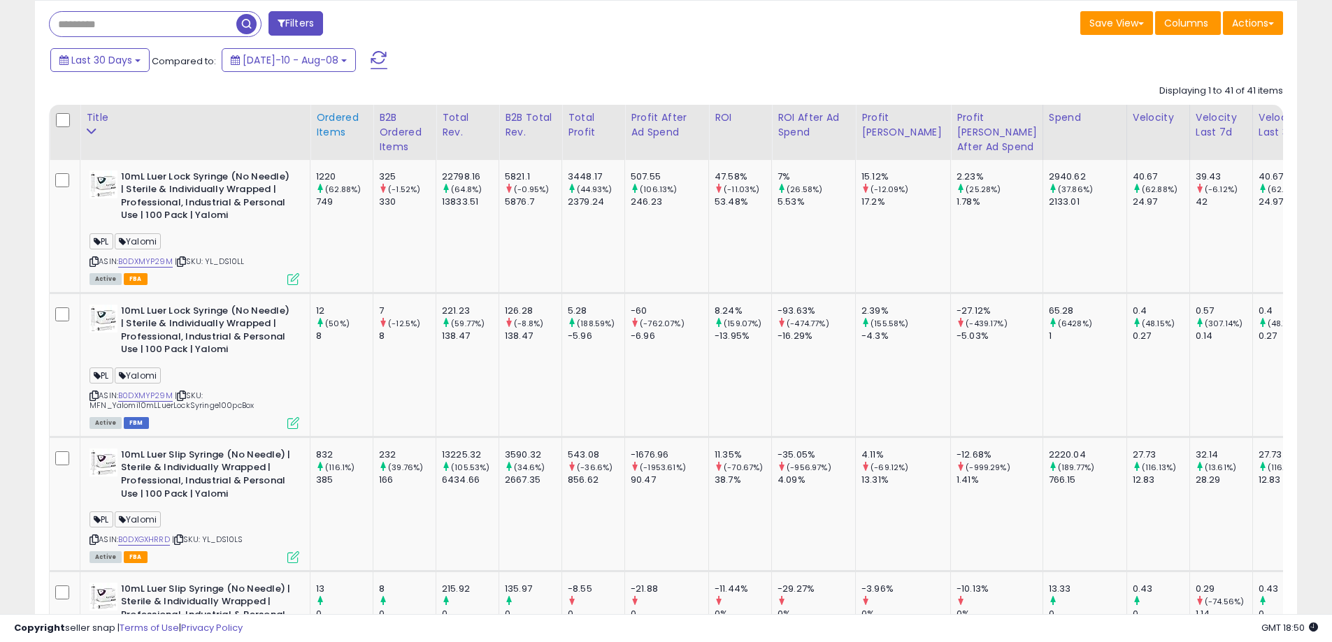
click at [329, 119] on div "Ordered Items" at bounding box center [341, 124] width 51 height 29
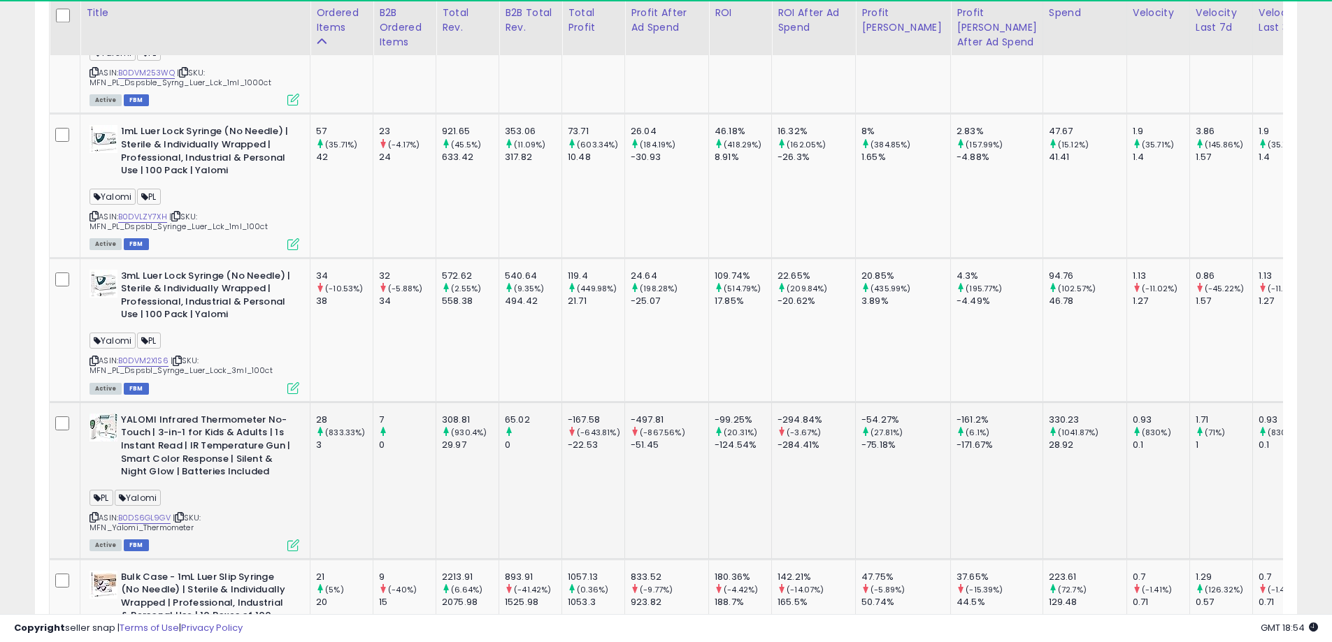
scroll to position [2357, 0]
